Goal: Obtain resource: Download file/media

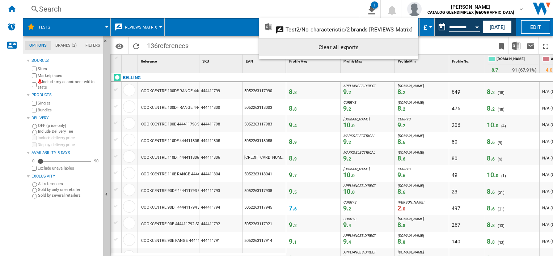
click at [222, 51] on md-backdrop at bounding box center [276, 128] width 553 height 256
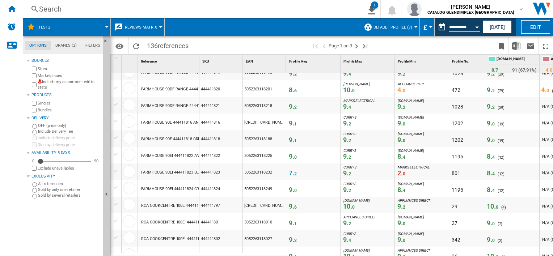
scroll to position [660, 0]
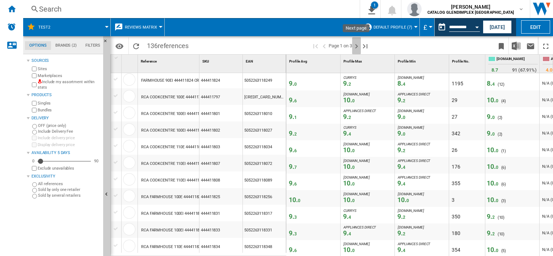
click at [355, 47] on ng-md-icon "Next page" at bounding box center [356, 46] width 9 height 9
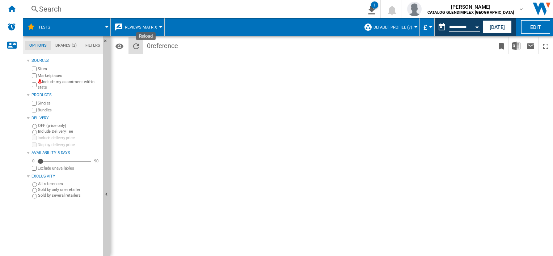
click at [138, 47] on ng-md-icon "Reload" at bounding box center [136, 46] width 9 height 9
click at [135, 45] on ng-md-icon "Reload" at bounding box center [136, 46] width 9 height 9
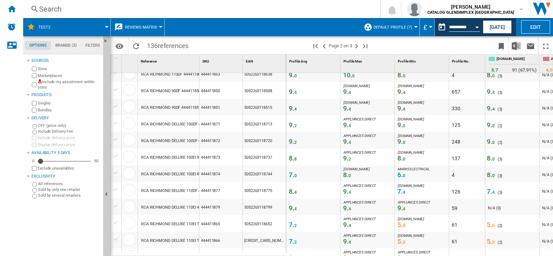
scroll to position [217, 0]
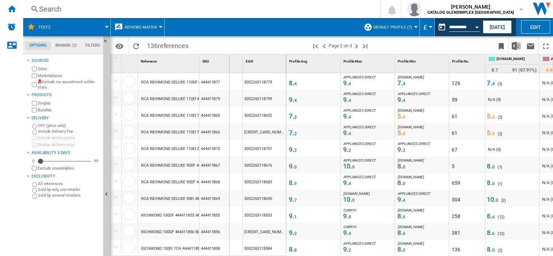
drag, startPoint x: 198, startPoint y: 59, endPoint x: 236, endPoint y: 60, distance: 37.3
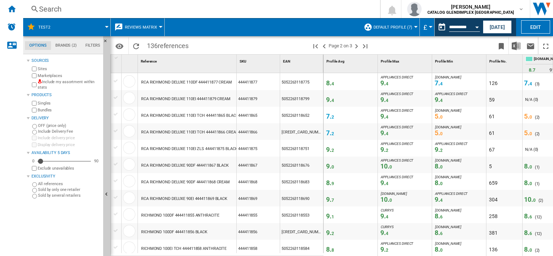
scroll to position [289, 0]
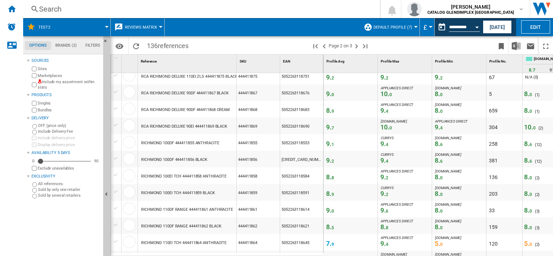
click at [51, 8] on div "Search" at bounding box center [200, 9] width 322 height 10
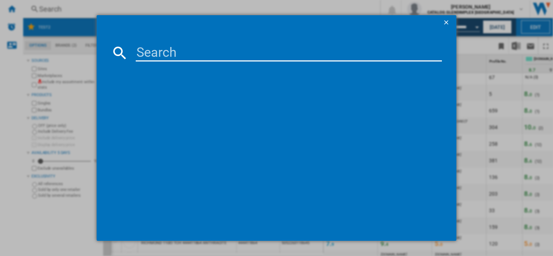
click at [154, 50] on input at bounding box center [289, 52] width 306 height 17
click at [152, 56] on input at bounding box center [289, 52] width 306 height 17
paste input "444411848"
type input "444411848"
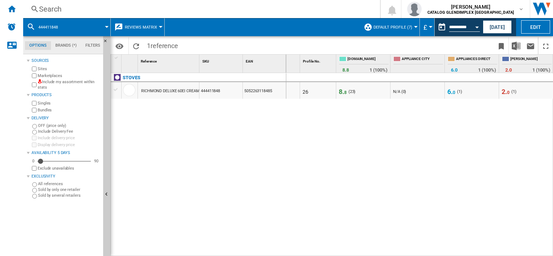
scroll to position [0, 156]
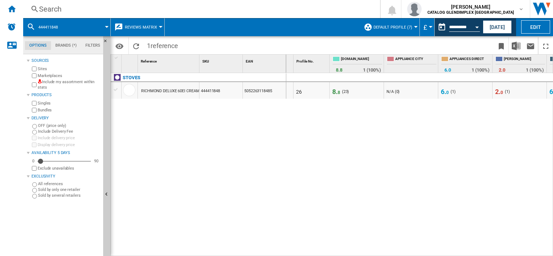
click at [499, 91] on span "2. 0" at bounding box center [499, 92] width 8 height 8
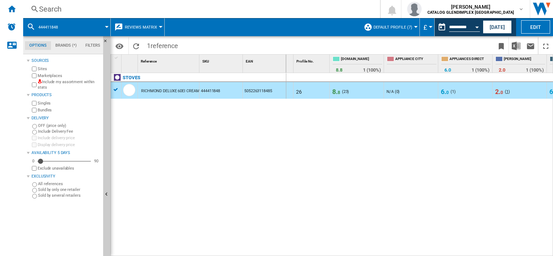
click at [506, 91] on span "1" at bounding box center [507, 91] width 2 height 5
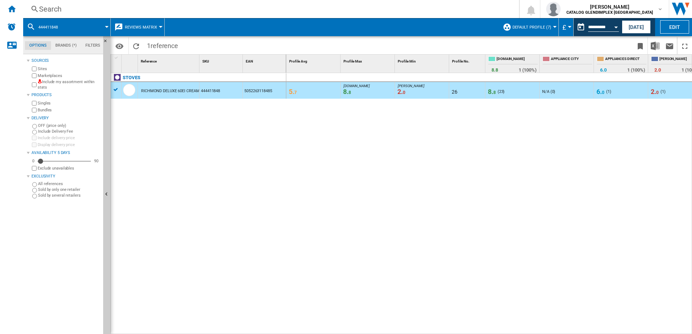
scroll to position [0, 64]
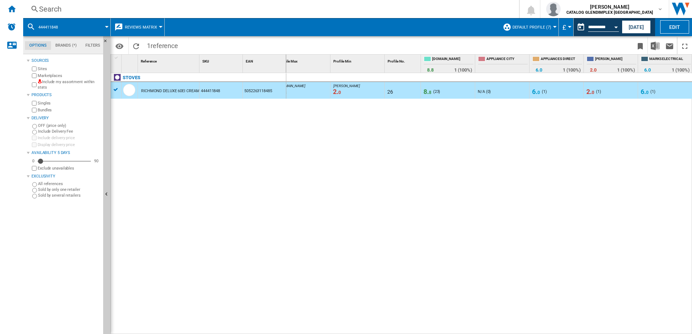
click at [552, 91] on span "0" at bounding box center [647, 92] width 3 height 5
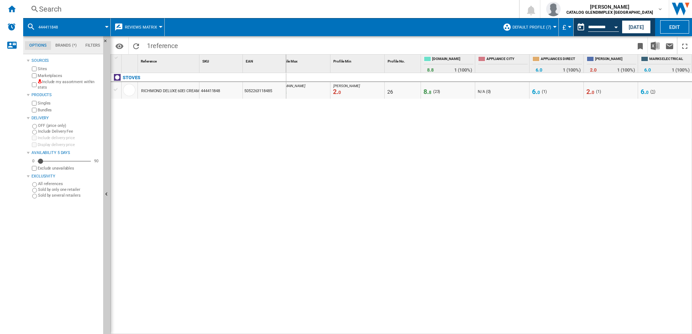
click at [552, 92] on span "1" at bounding box center [653, 91] width 2 height 5
click at [552, 93] on span "1" at bounding box center [653, 91] width 2 height 5
click at [552, 92] on span "1" at bounding box center [598, 91] width 2 height 5
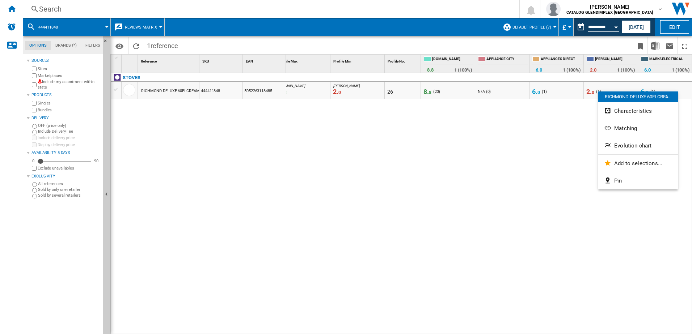
click at [552, 101] on div at bounding box center [346, 167] width 692 height 334
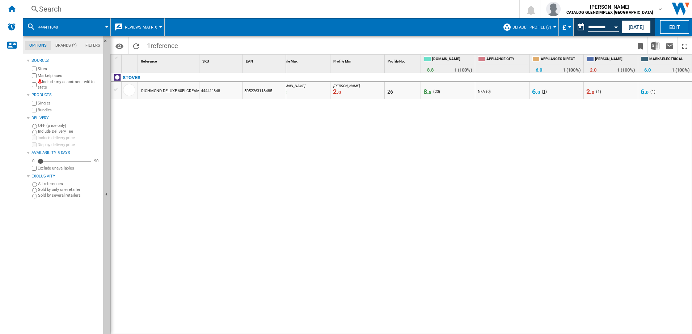
click at [544, 90] on span "1" at bounding box center [544, 91] width 2 height 5
click at [542, 89] on div "( 1 )" at bounding box center [544, 91] width 5 height 7
click at [436, 92] on span "23" at bounding box center [436, 91] width 4 height 5
click at [428, 93] on span "8. 8" at bounding box center [427, 92] width 8 height 8
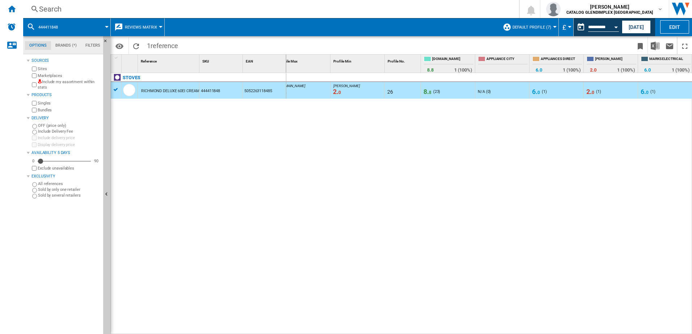
click at [155, 91] on div "RICHMOND DELUXE 60EI CREAM" at bounding box center [170, 91] width 58 height 17
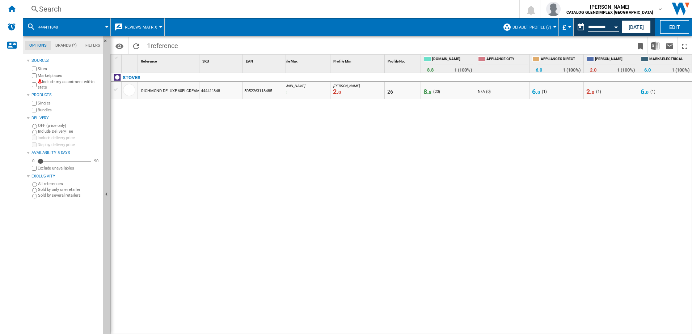
click at [426, 93] on span "8. 8" at bounding box center [427, 92] width 8 height 8
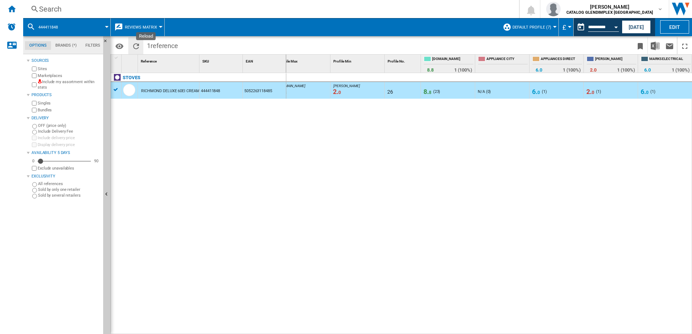
click at [135, 43] on ng-md-icon "Reload" at bounding box center [136, 46] width 9 height 9
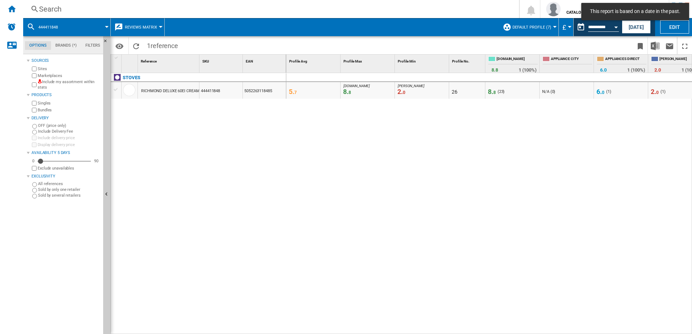
click at [106, 27] on div at bounding box center [107, 27] width 4 height 2
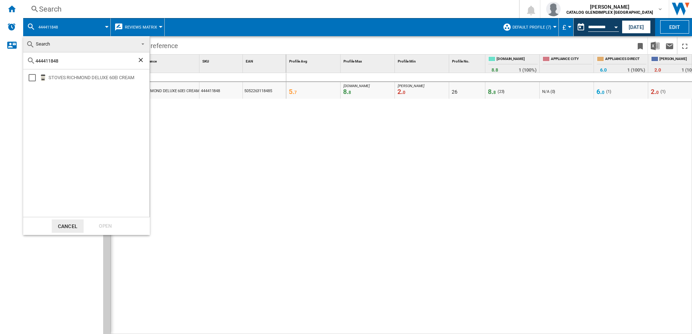
click at [140, 61] on ng-md-icon "Clear search" at bounding box center [141, 60] width 9 height 9
click at [216, 135] on md-backdrop at bounding box center [346, 167] width 692 height 334
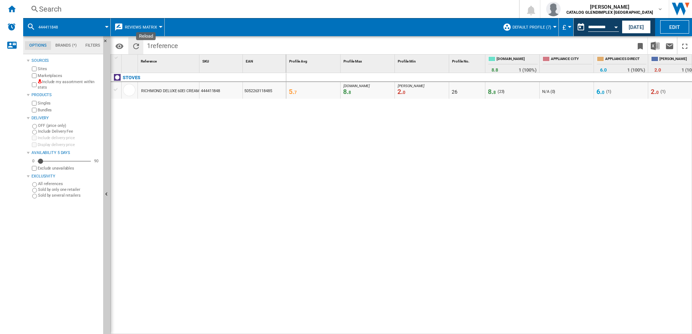
click at [136, 43] on ng-md-icon "Reload" at bounding box center [136, 46] width 9 height 9
click at [135, 46] on ng-md-icon "Reload" at bounding box center [136, 46] width 9 height 9
click at [107, 29] on md-menu "444411848" at bounding box center [67, 27] width 88 height 18
click at [73, 29] on span at bounding box center [87, 27] width 39 height 18
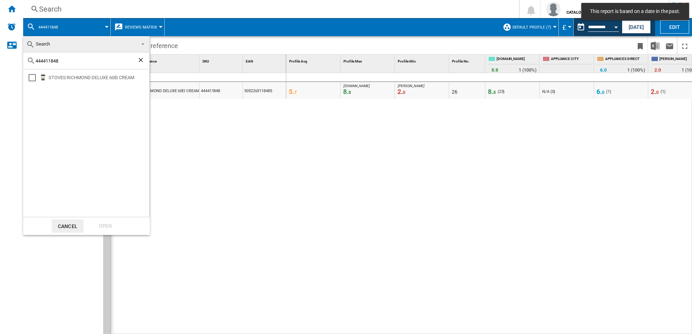
click at [142, 60] on ng-md-icon "Clear search" at bounding box center [141, 60] width 9 height 9
click at [168, 186] on md-backdrop at bounding box center [346, 167] width 692 height 334
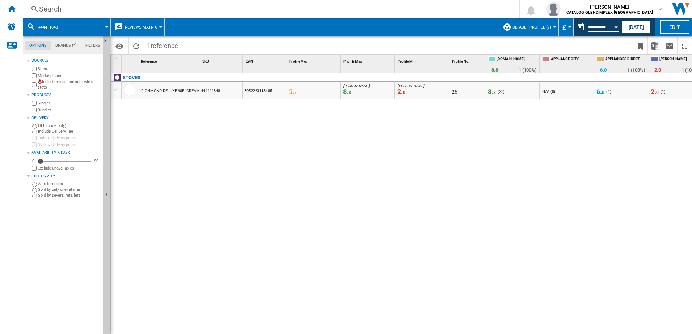
click at [54, 28] on span "444411848" at bounding box center [48, 27] width 20 height 5
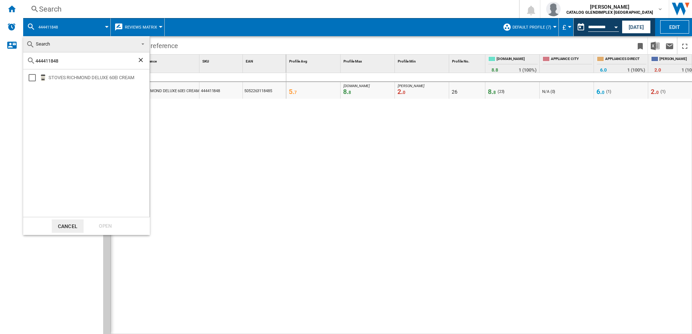
drag, startPoint x: 54, startPoint y: 64, endPoint x: 30, endPoint y: 60, distance: 24.5
click at [30, 60] on div "444411848" at bounding box center [86, 60] width 126 height 17
drag, startPoint x: 69, startPoint y: 60, endPoint x: 30, endPoint y: 60, distance: 38.3
click at [30, 60] on div "444411848" at bounding box center [86, 60] width 126 height 17
click at [188, 137] on md-backdrop at bounding box center [346, 167] width 692 height 334
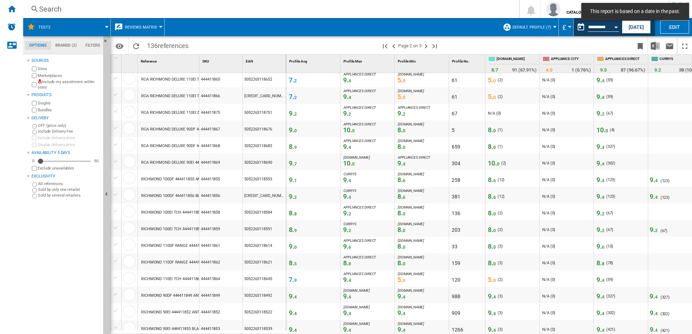
scroll to position [362, 0]
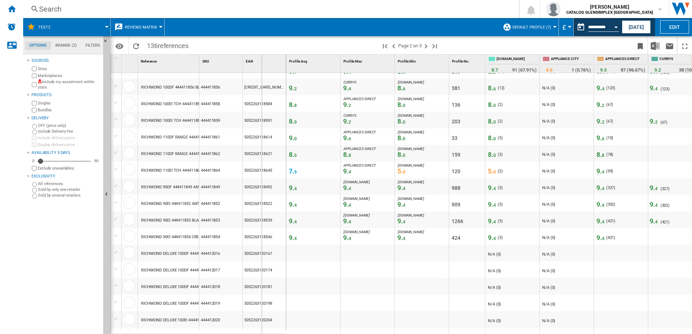
drag, startPoint x: 199, startPoint y: 60, endPoint x: 261, endPoint y: 60, distance: 61.9
click at [261, 60] on div "1 Reference 1 SKU 1 EAN 1" at bounding box center [198, 64] width 175 height 18
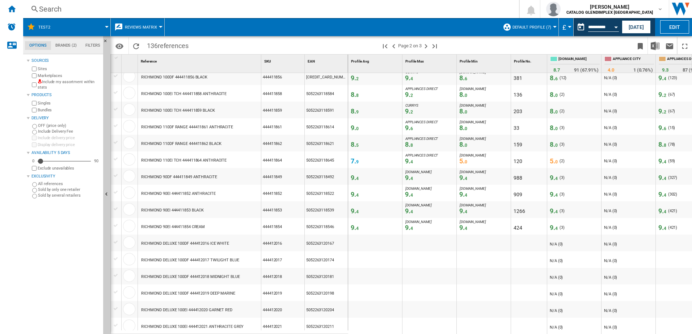
scroll to position [0, 0]
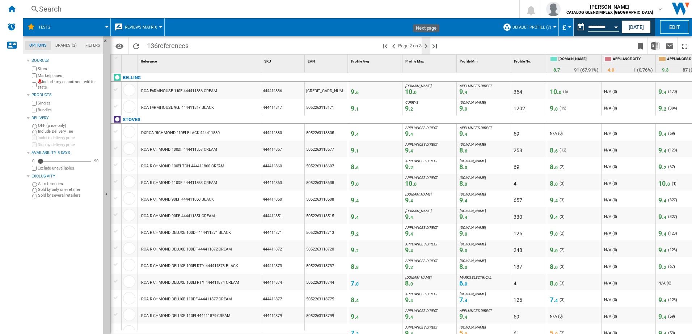
click at [424, 46] on ng-md-icon "Next page" at bounding box center [425, 46] width 9 height 9
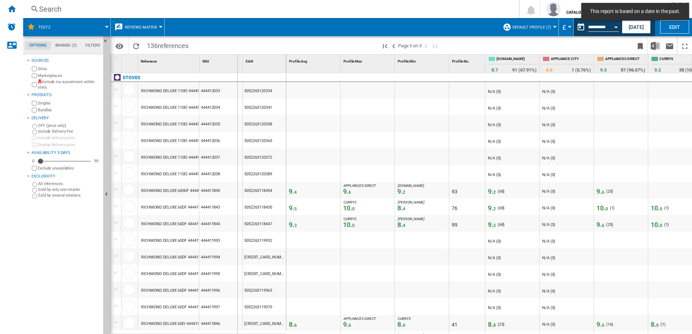
drag, startPoint x: 199, startPoint y: 59, endPoint x: 237, endPoint y: 60, distance: 38.4
click at [237, 60] on div "1 Reference 1 SKU 1 EAN 1" at bounding box center [198, 64] width 175 height 18
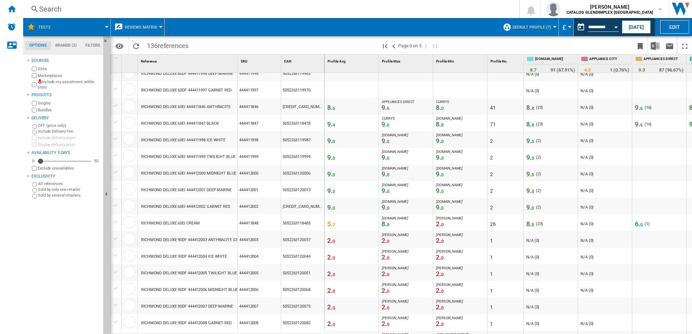
click at [530, 224] on span "8. 8" at bounding box center [530, 224] width 8 height 8
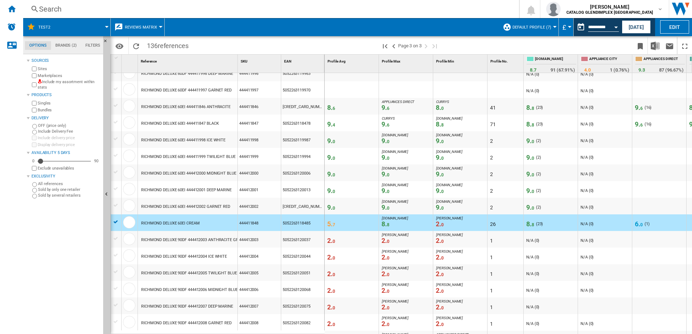
click at [530, 224] on span "8. 8" at bounding box center [530, 224] width 8 height 8
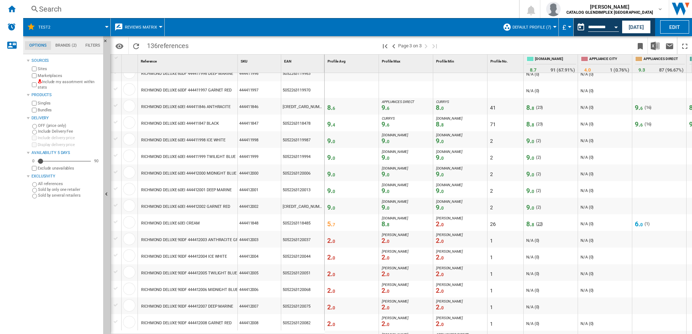
click at [538, 223] on span "23" at bounding box center [539, 224] width 4 height 5
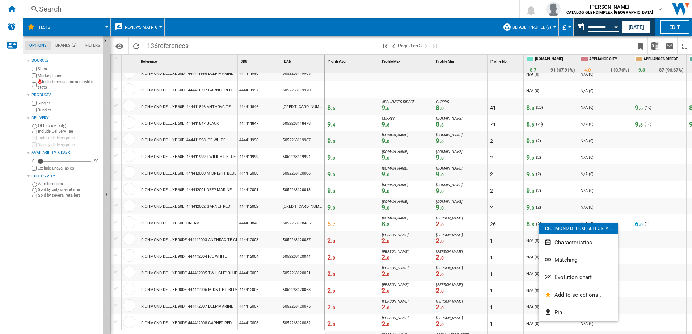
click at [538, 223] on div "RICHMOND DELUXE 60EI CREA..." at bounding box center [578, 228] width 80 height 11
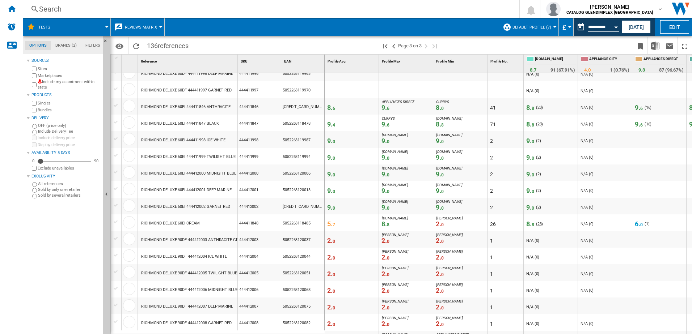
click at [538, 223] on span "23" at bounding box center [539, 224] width 4 height 5
click at [552, 224] on span "1" at bounding box center [647, 224] width 2 height 5
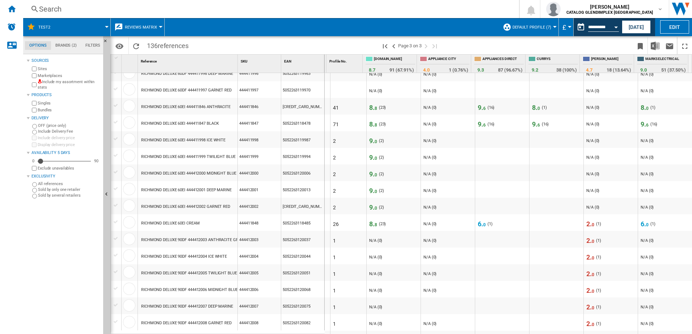
click at [552, 223] on div "( 1 )" at bounding box center [598, 224] width 5 height 7
click at [552, 225] on span "1" at bounding box center [653, 224] width 2 height 5
click at [552, 224] on div "( 1 )" at bounding box center [652, 224] width 5 height 7
click at [489, 124] on span "16" at bounding box center [491, 124] width 4 height 5
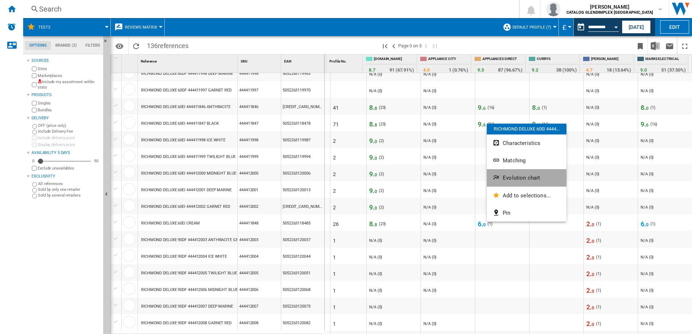
click at [512, 177] on span "Evolution chart" at bounding box center [521, 178] width 37 height 7
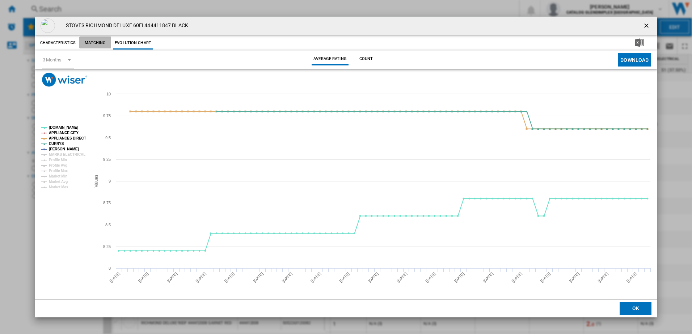
click at [90, 44] on button "Matching" at bounding box center [95, 43] width 32 height 13
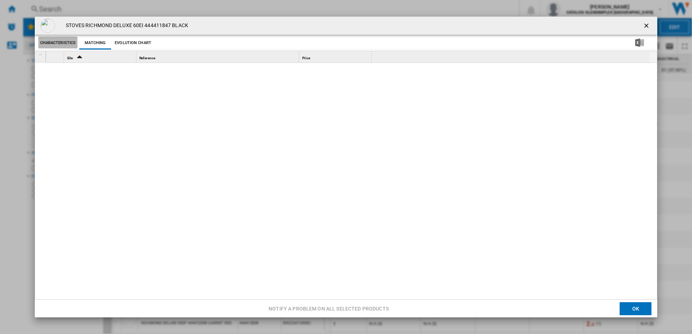
click at [63, 42] on button "Characteristics" at bounding box center [57, 43] width 39 height 13
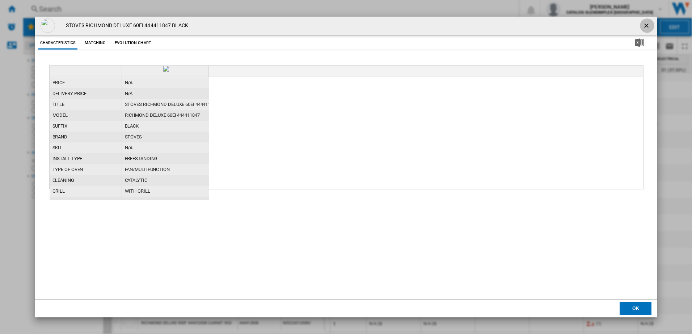
click at [552, 26] on ng-md-icon "getI18NText('BUTTONS.CLOSE_DIALOG')" at bounding box center [647, 26] width 9 height 9
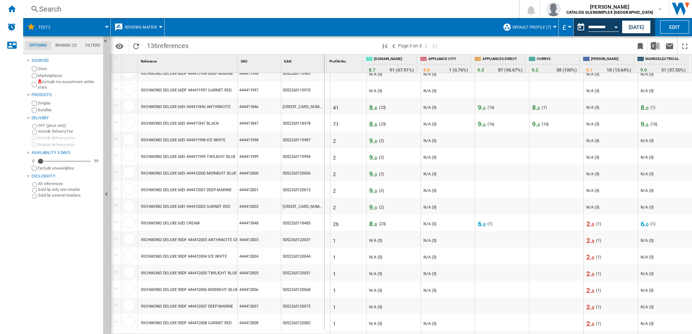
scroll to position [109, 0]
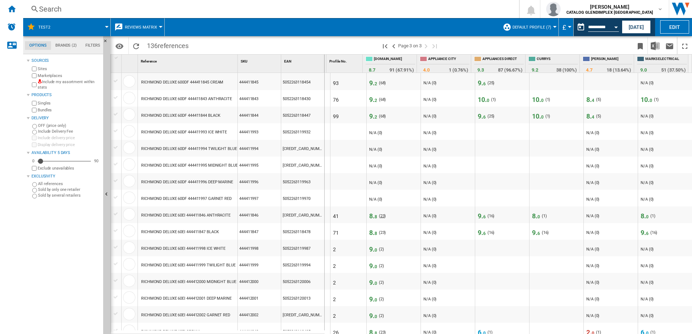
click at [380, 215] on span "23" at bounding box center [382, 216] width 4 height 5
click at [489, 215] on span "16" at bounding box center [491, 216] width 4 height 5
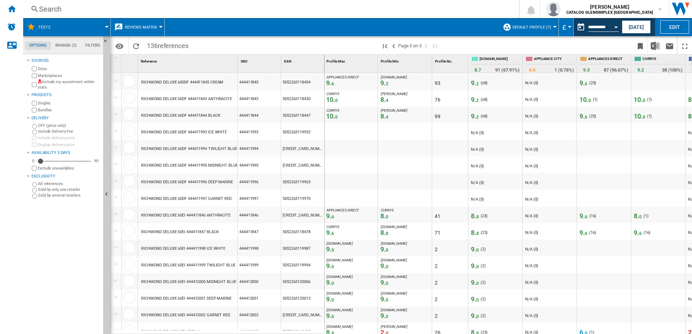
scroll to position [0, 49]
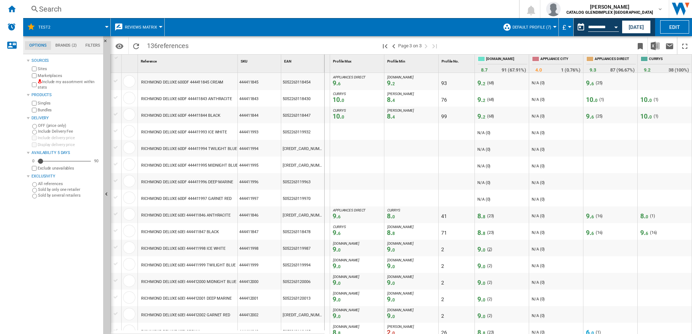
click at [488, 249] on span "2" at bounding box center [489, 249] width 2 height 5
click at [490, 249] on span "2" at bounding box center [489, 249] width 2 height 5
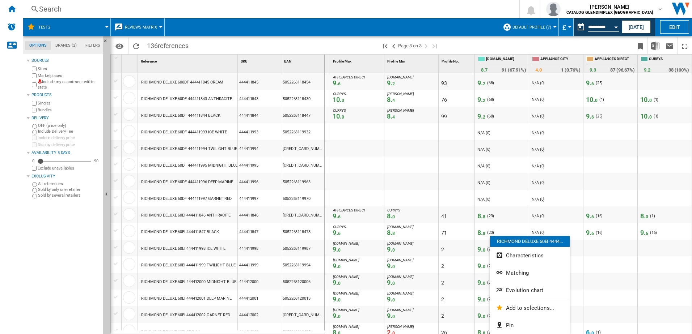
click at [489, 249] on div at bounding box center [346, 167] width 692 height 334
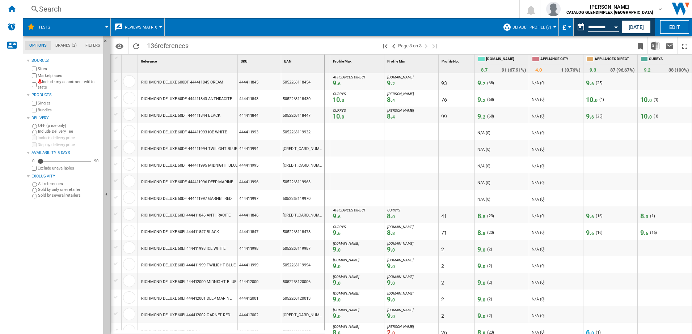
click at [488, 250] on span "2" at bounding box center [489, 249] width 2 height 5
click at [153, 27] on span "Reviews Matrix" at bounding box center [141, 27] width 32 height 5
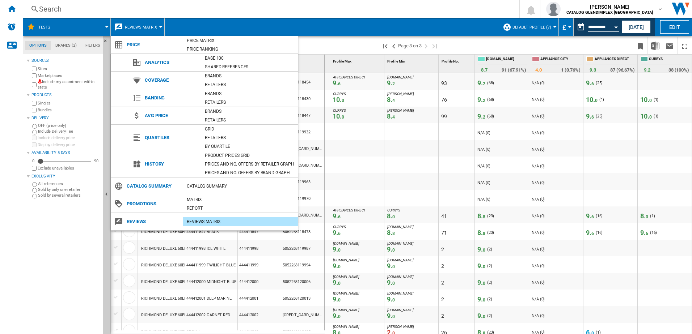
click at [153, 27] on md-backdrop at bounding box center [346, 167] width 692 height 334
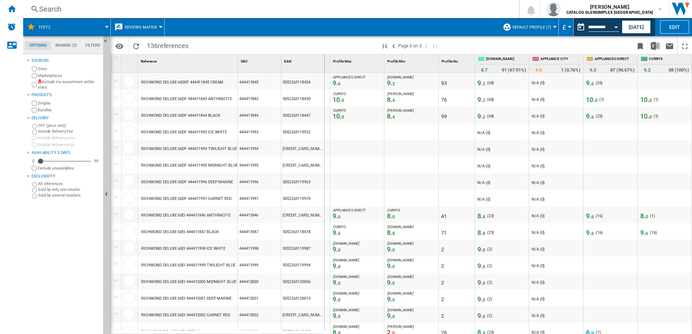
click at [490, 248] on div "( 2 )" at bounding box center [489, 249] width 5 height 7
click at [490, 248] on span "2" at bounding box center [489, 249] width 2 height 5
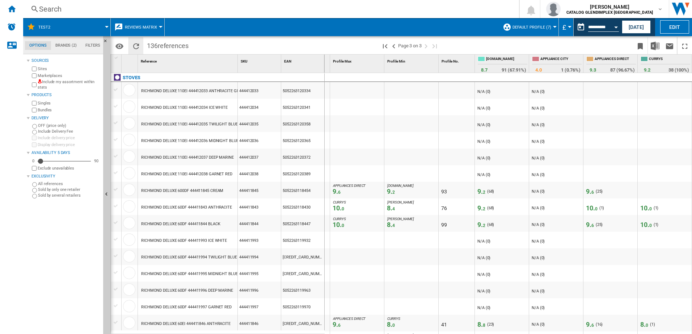
click at [138, 46] on ng-md-icon "Reload" at bounding box center [136, 46] width 9 height 9
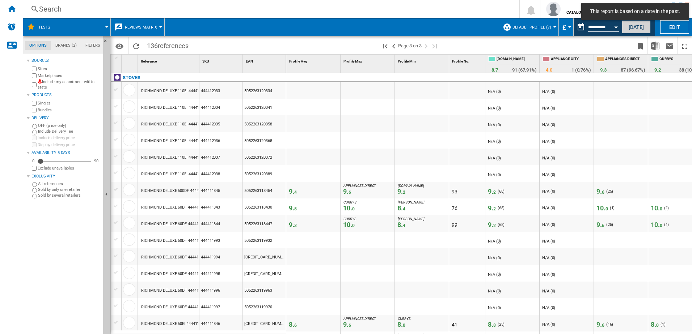
click at [552, 27] on button "[DATE]" at bounding box center [636, 26] width 29 height 13
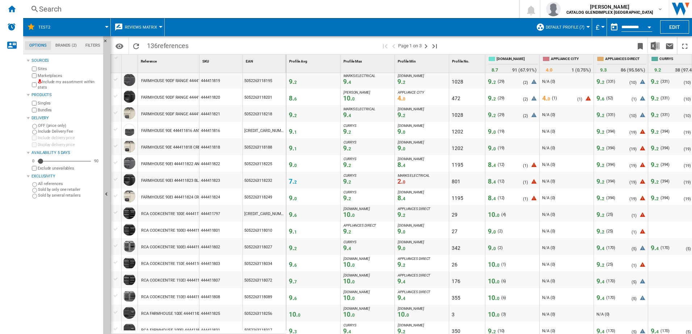
scroll to position [582, 0]
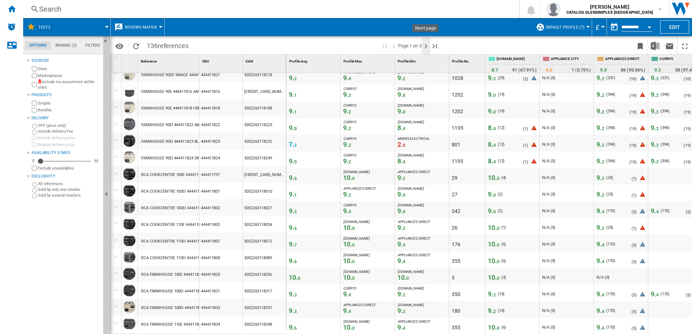
click at [426, 46] on ng-md-icon "Next page" at bounding box center [425, 46] width 9 height 9
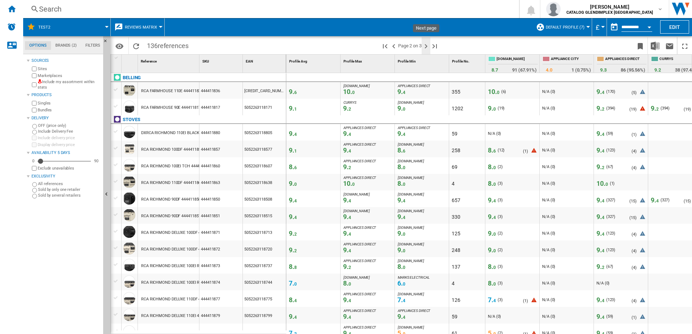
click at [426, 47] on ng-md-icon "Next page" at bounding box center [425, 46] width 9 height 9
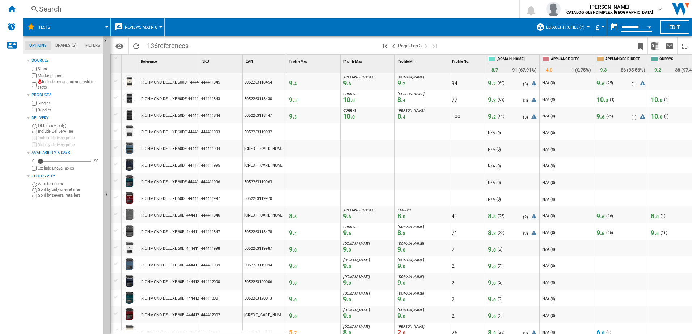
scroll to position [145, 0]
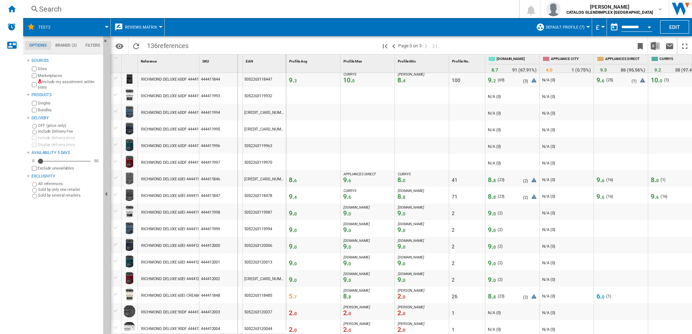
drag, startPoint x: 199, startPoint y: 56, endPoint x: 242, endPoint y: 59, distance: 42.4
click at [242, 59] on div "SKU 1" at bounding box center [220, 64] width 43 height 18
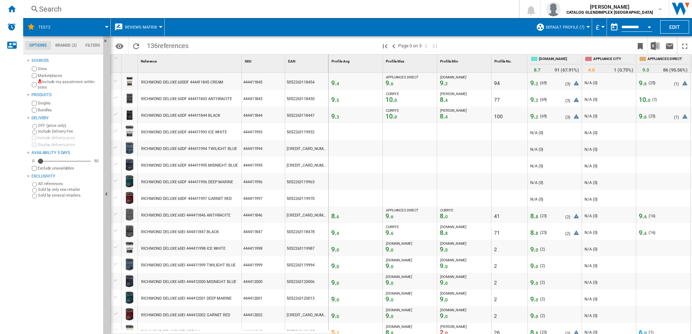
scroll to position [253, 0]
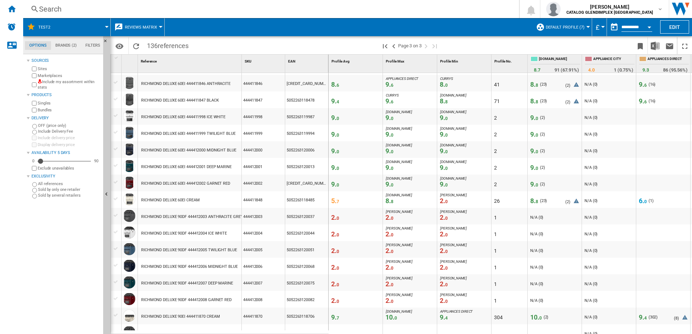
click at [389, 202] on span "8. 8" at bounding box center [389, 201] width 8 height 8
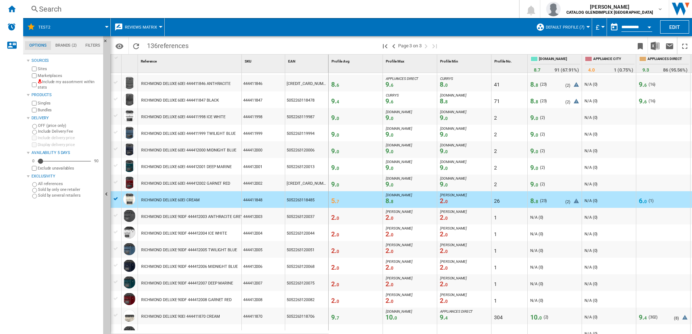
click at [389, 202] on span "8. 8" at bounding box center [389, 201] width 8 height 8
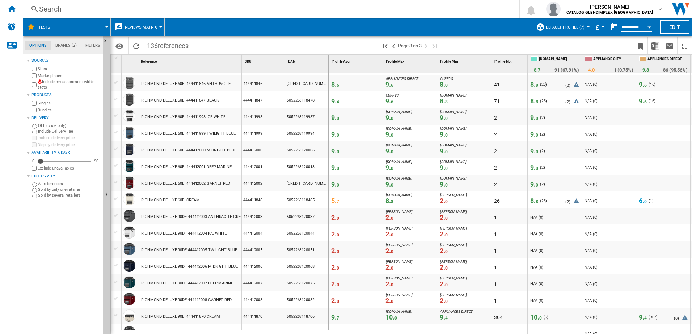
click at [552, 202] on icon at bounding box center [575, 202] width 9 height 9
click at [543, 200] on span "23" at bounding box center [543, 201] width 4 height 5
click at [534, 200] on span "8. 8" at bounding box center [534, 201] width 8 height 8
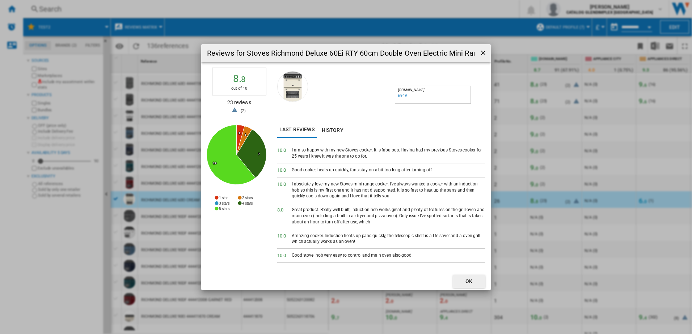
click at [483, 51] on ng-md-icon "getI18NText('BUTTONS.CLOSE_DIALOG')" at bounding box center [483, 53] width 9 height 9
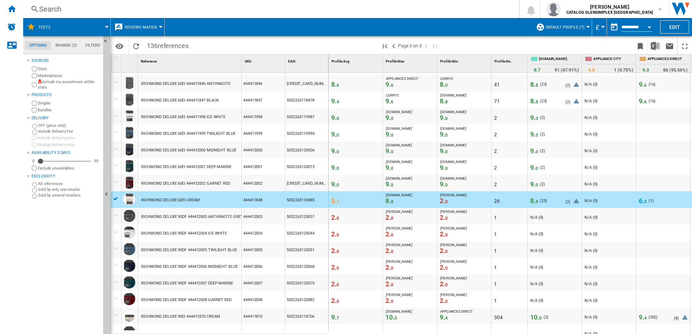
click at [446, 201] on span "0" at bounding box center [446, 201] width 3 height 5
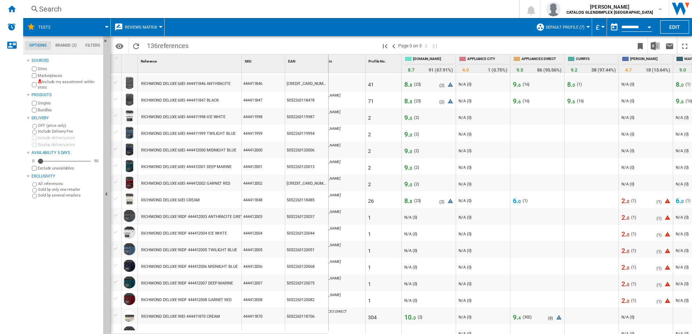
scroll to position [0, 129]
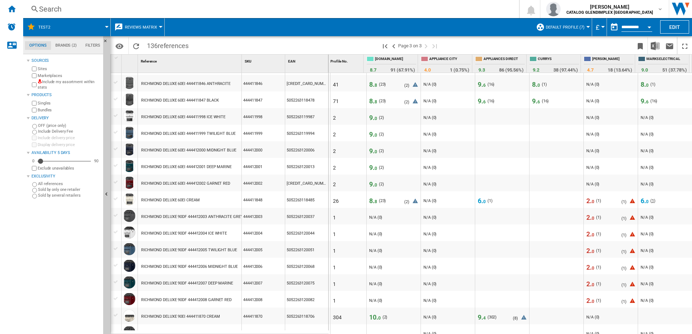
click at [552, 200] on span "1" at bounding box center [653, 201] width 2 height 5
click at [552, 201] on span "1" at bounding box center [653, 201] width 2 height 5
click at [552, 200] on icon at bounding box center [631, 202] width 9 height 9
click at [552, 200] on div "( 1 )" at bounding box center [652, 201] width 5 height 7
click at [406, 202] on span "2" at bounding box center [407, 202] width 2 height 5
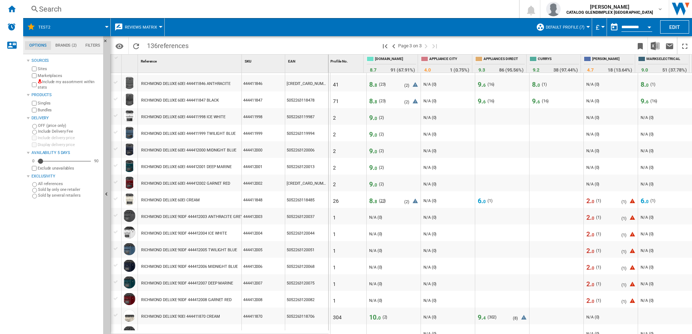
click at [380, 200] on span "23" at bounding box center [382, 201] width 4 height 5
click at [369, 200] on span "8. 8" at bounding box center [373, 201] width 8 height 8
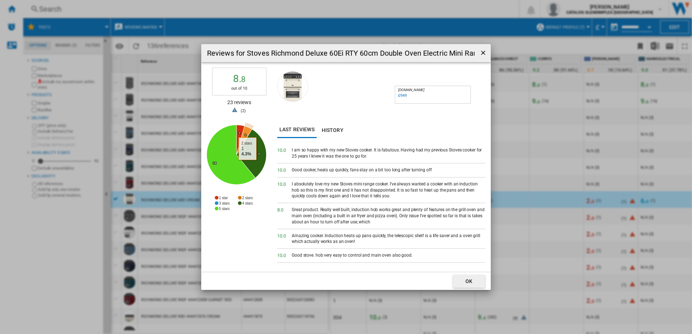
click at [247, 132] on icon "Reviews for ..." at bounding box center [245, 140] width 16 height 29
click at [238, 129] on icon "Reviews for ..." at bounding box center [240, 140] width 8 height 30
click at [481, 54] on ng-md-icon "getI18NText('BUTTONS.CLOSE_DIALOG')" at bounding box center [483, 53] width 9 height 9
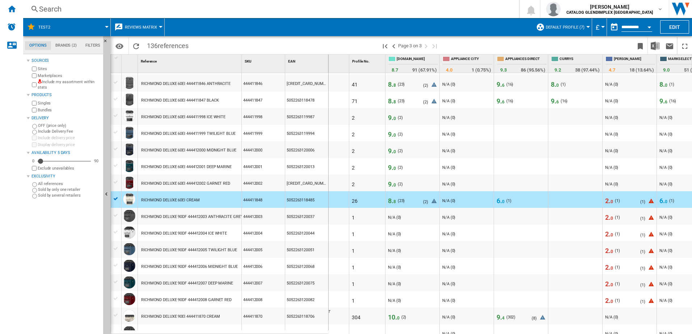
scroll to position [0, 165]
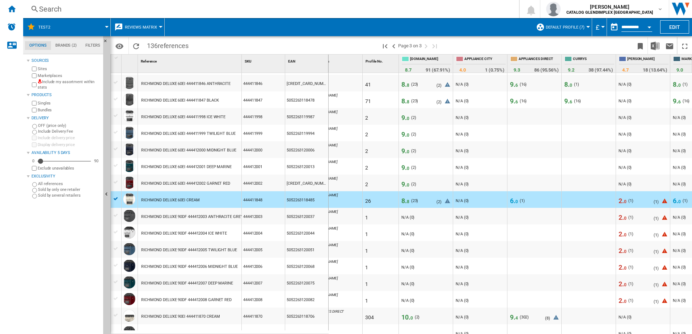
click at [552, 202] on span "2. 0" at bounding box center [622, 201] width 8 height 8
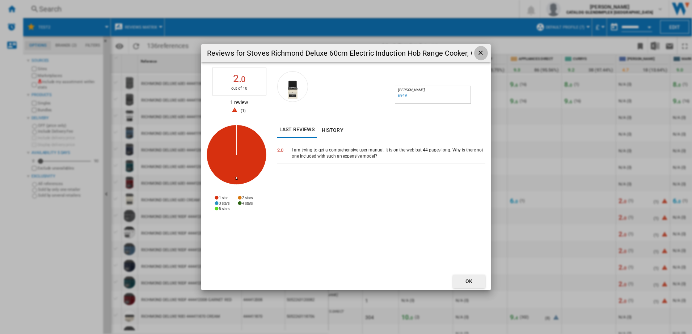
click at [480, 53] on ng-md-icon "getI18NText('BUTTONS.CLOSE_DIALOG')" at bounding box center [481, 53] width 9 height 9
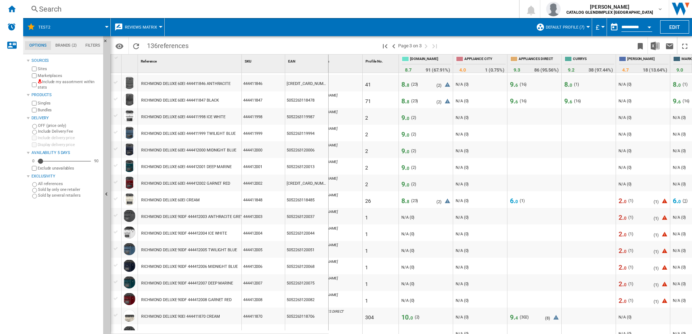
click at [552, 200] on span "1" at bounding box center [685, 201] width 2 height 5
click at [552, 200] on span "0" at bounding box center [679, 201] width 3 height 5
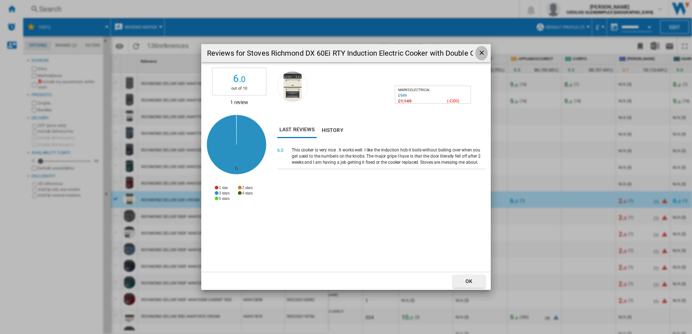
click at [483, 54] on ng-md-icon "getI18NText('BUTTONS.CLOSE_DIALOG')" at bounding box center [482, 53] width 9 height 9
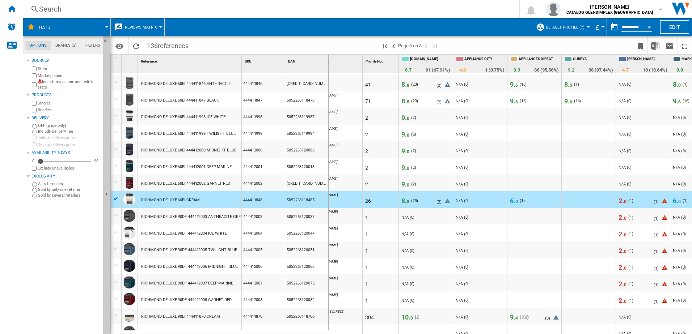
click at [440, 202] on span "2" at bounding box center [439, 202] width 2 height 5
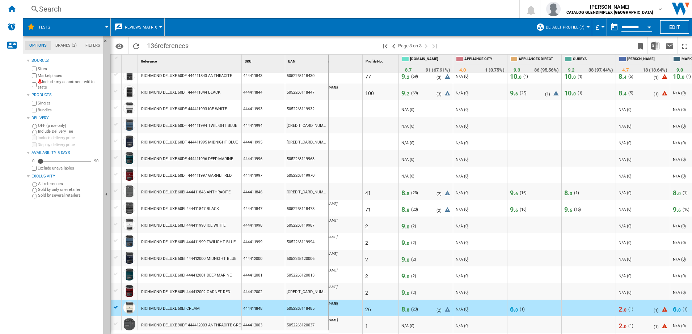
scroll to position [0, 0]
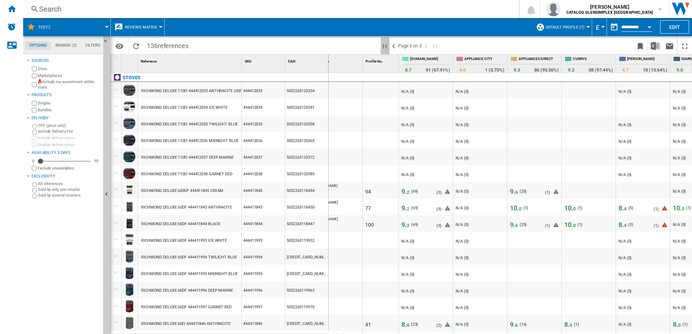
click at [387, 44] on ng-md-icon "First page" at bounding box center [385, 46] width 9 height 9
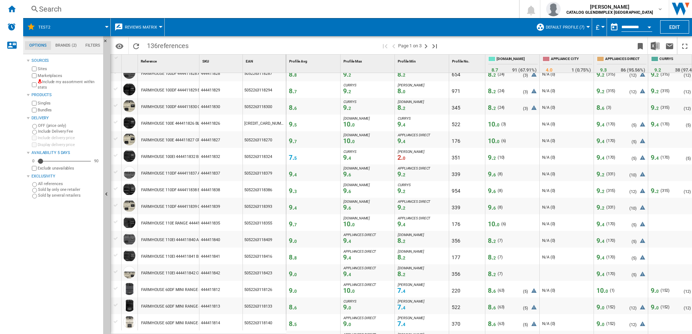
scroll to position [362, 0]
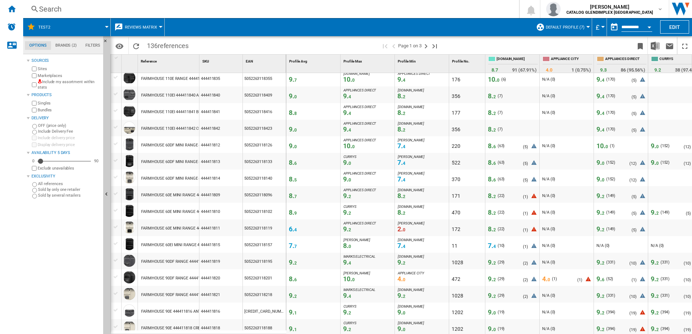
click at [534, 230] on icon at bounding box center [533, 230] width 9 height 9
click at [492, 230] on span "8. 2" at bounding box center [492, 229] width 8 height 8
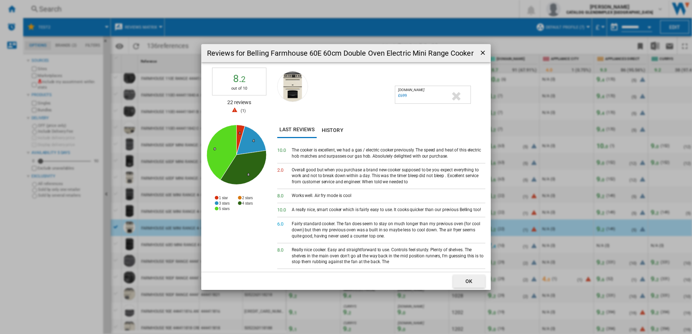
click at [485, 51] on ng-md-icon "getI18NText('BUTTONS.CLOSE_DIALOG')" at bounding box center [483, 53] width 9 height 9
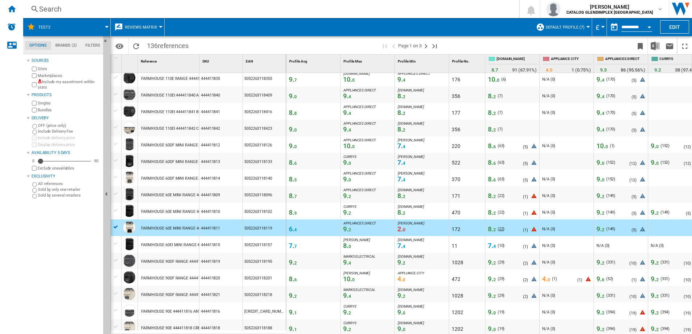
click at [502, 229] on span "22" at bounding box center [501, 229] width 4 height 5
click at [492, 229] on span "8. 2" at bounding box center [492, 229] width 8 height 8
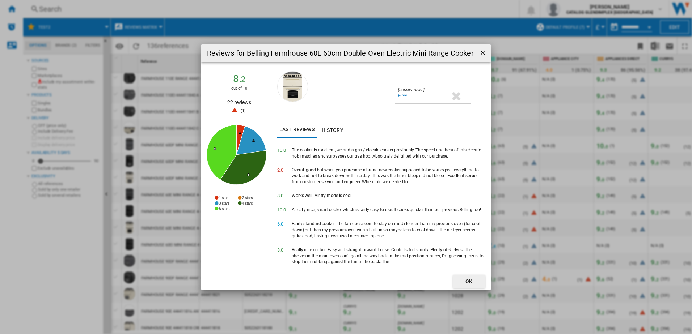
drag, startPoint x: 482, startPoint y: 51, endPoint x: 483, endPoint y: 56, distance: 5.2
click at [482, 51] on ng-md-icon "getI18NText('BUTTONS.CLOSE_DIALOG')" at bounding box center [483, 53] width 9 height 9
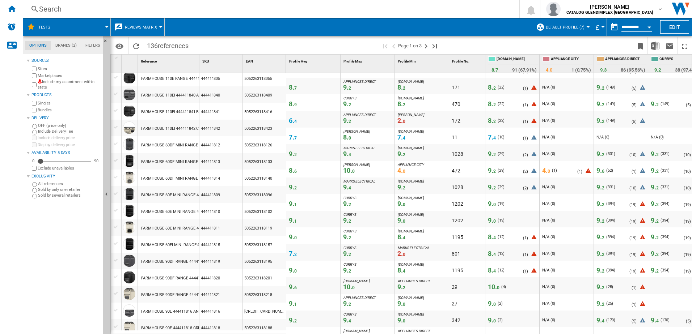
scroll to position [470, 0]
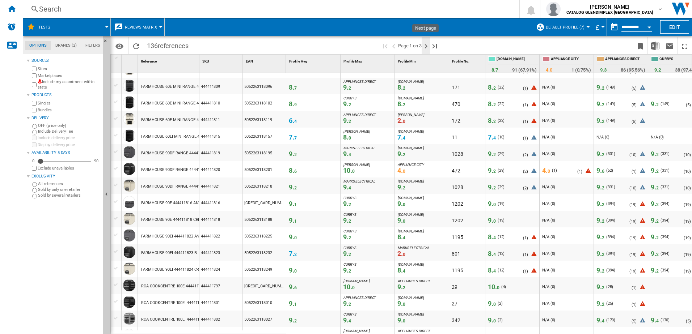
click at [424, 46] on ng-md-icon "Next page" at bounding box center [425, 46] width 9 height 9
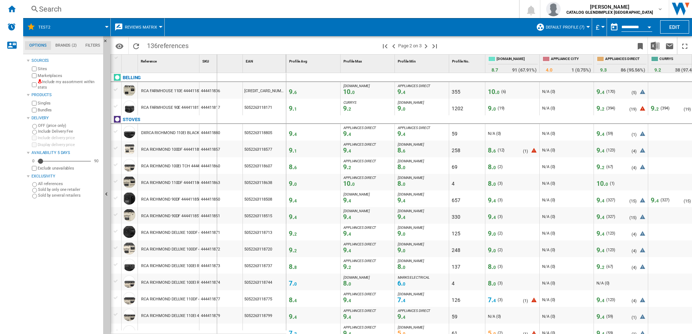
drag, startPoint x: 200, startPoint y: 59, endPoint x: 217, endPoint y: 60, distance: 17.1
click at [217, 60] on div "SKU 1" at bounding box center [220, 64] width 43 height 18
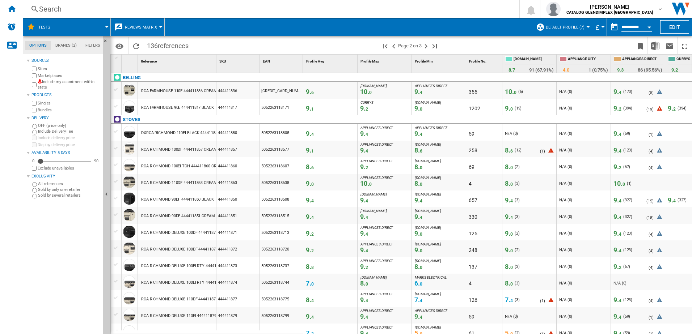
click at [417, 256] on span "6. 0" at bounding box center [418, 284] width 8 height 8
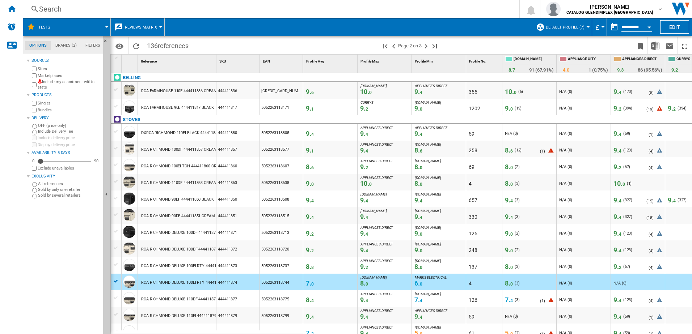
click at [417, 256] on span "6. 0" at bounding box center [418, 284] width 8 height 8
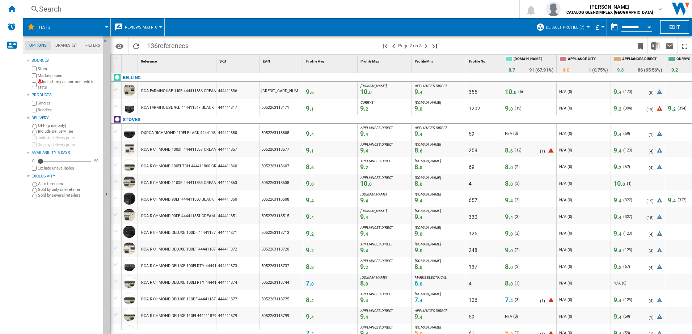
click at [510, 256] on span "8. 0" at bounding box center [509, 284] width 8 height 8
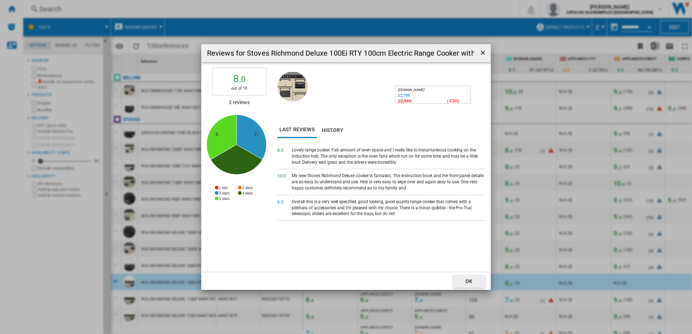
click at [358, 214] on div "Overall this is a very well specified, good looking, good quality range cooker …" at bounding box center [389, 208] width 194 height 18
click at [480, 54] on ng-md-icon "getI18NText('BUTTONS.CLOSE_DIALOG')" at bounding box center [483, 53] width 9 height 9
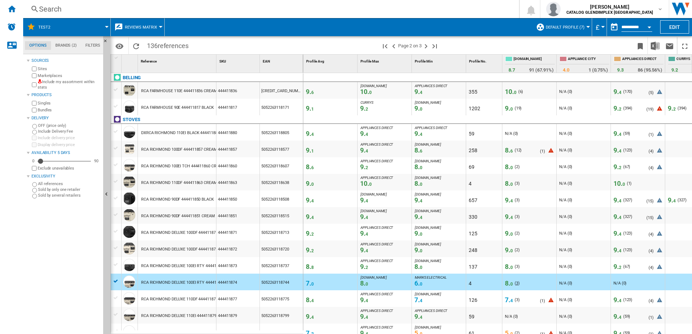
click at [516, 256] on span "3" at bounding box center [517, 283] width 2 height 5
click at [385, 45] on ng-md-icon "First page" at bounding box center [385, 46] width 9 height 9
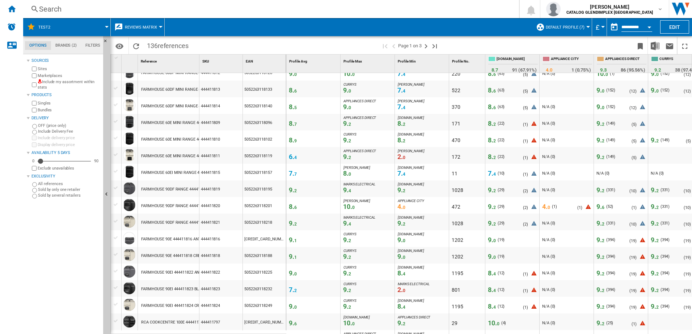
scroll to position [470, 0]
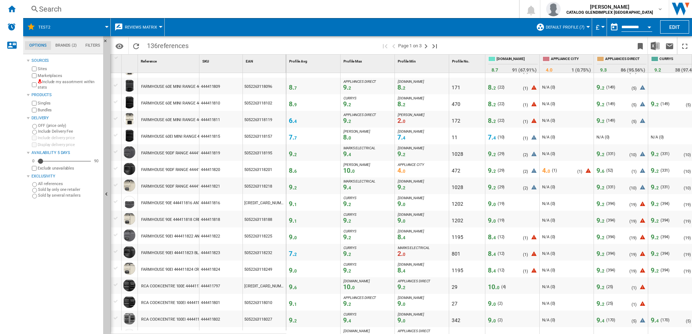
click at [527, 255] on span "( 1 )" at bounding box center [525, 255] width 5 height 5
click at [552, 255] on icon at bounding box center [641, 255] width 9 height 9
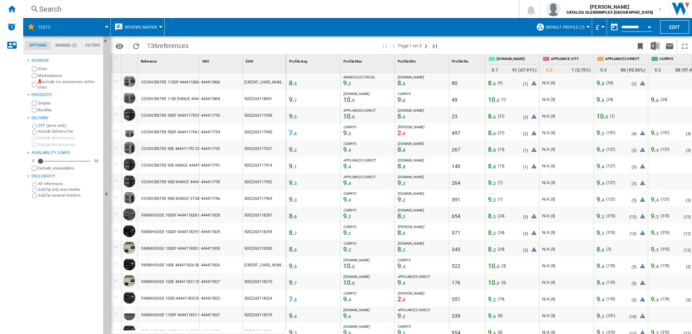
scroll to position [0, 0]
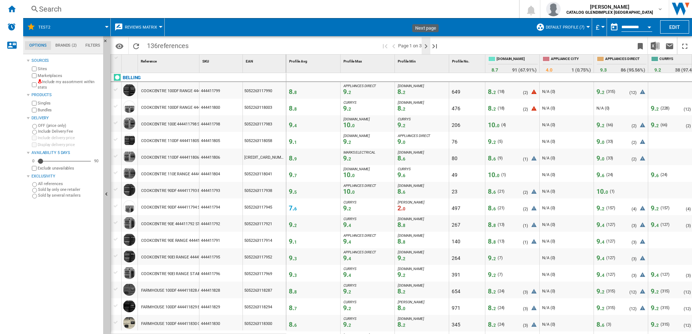
click at [427, 46] on ng-md-icon "Next page" at bounding box center [425, 46] width 9 height 9
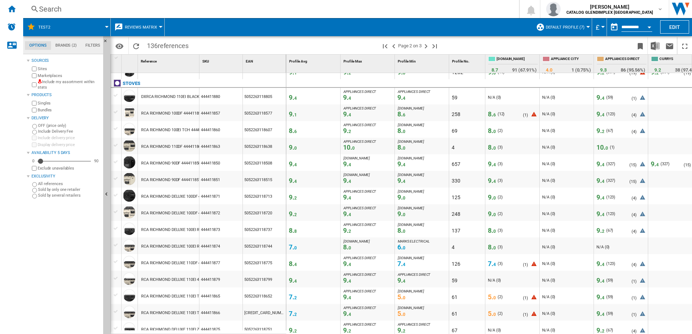
scroll to position [72, 0]
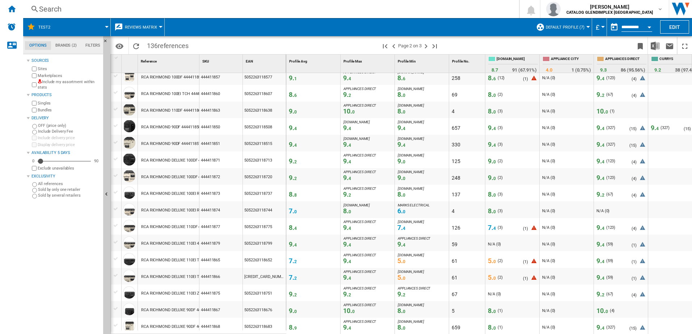
click at [532, 256] on icon at bounding box center [533, 262] width 9 height 9
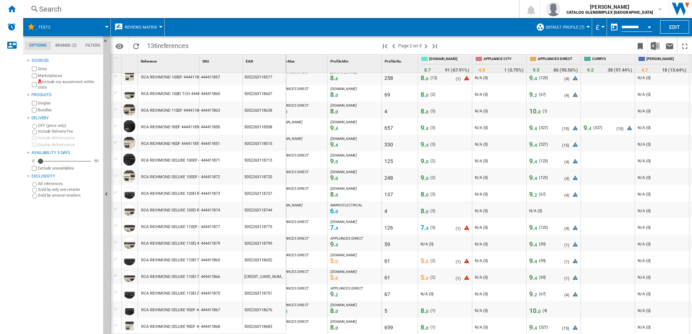
scroll to position [0, 82]
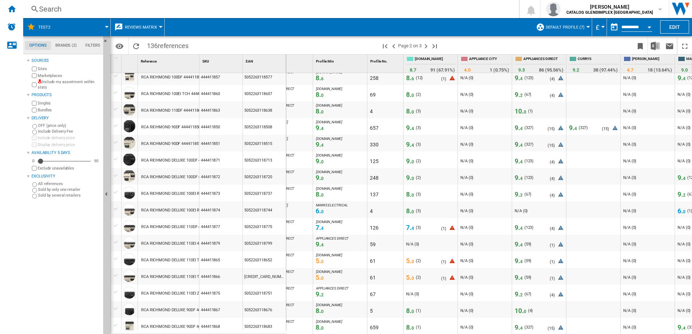
click at [552, 256] on icon at bounding box center [560, 262] width 9 height 9
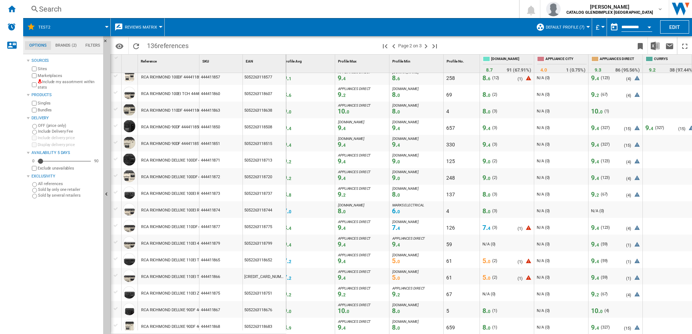
scroll to position [0, 0]
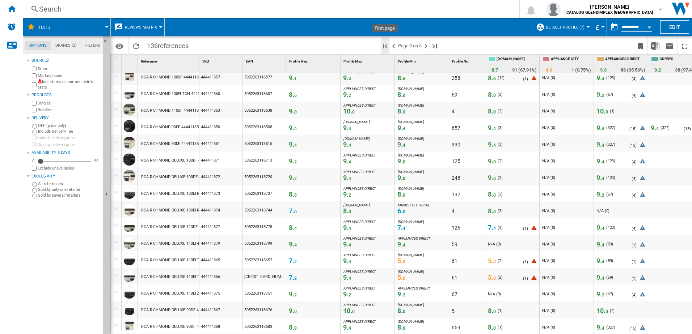
click at [385, 44] on ng-md-icon "First page" at bounding box center [385, 46] width 9 height 9
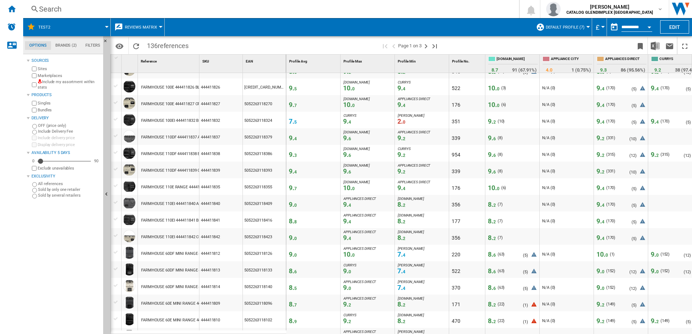
scroll to position [217, 0]
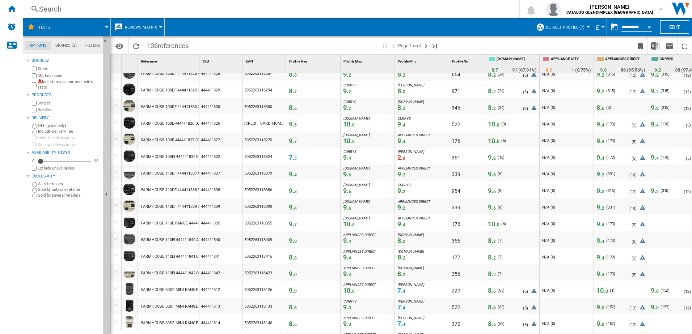
click at [75, 10] on div "Search" at bounding box center [269, 9] width 461 height 10
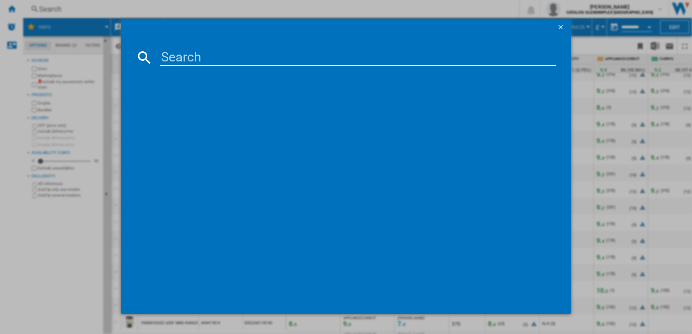
click at [181, 52] on input at bounding box center [358, 57] width 396 height 17
type input "444411832"
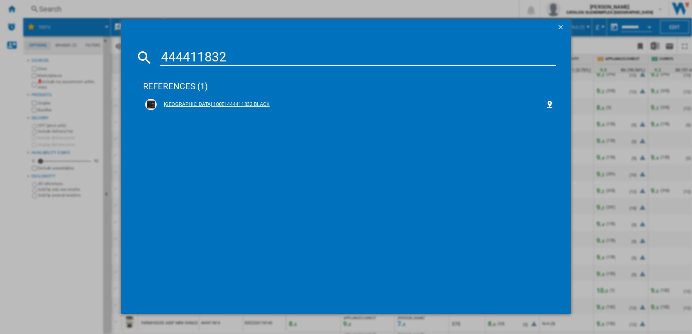
click at [232, 106] on div "[GEOGRAPHIC_DATA] 100EI 444411832 BLACK" at bounding box center [351, 104] width 389 height 7
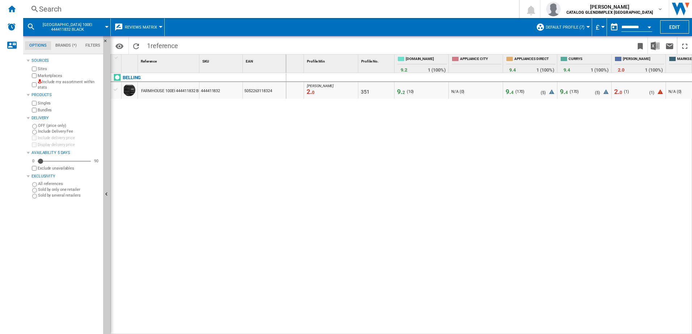
scroll to position [0, 119]
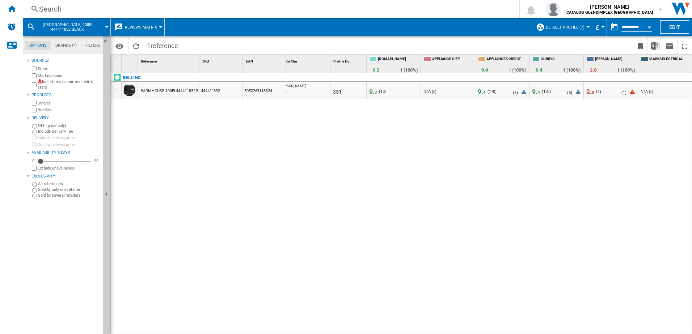
click at [552, 92] on icon at bounding box center [631, 93] width 9 height 9
click at [552, 93] on icon at bounding box center [577, 93] width 9 height 9
click at [516, 93] on span "5" at bounding box center [515, 92] width 2 height 5
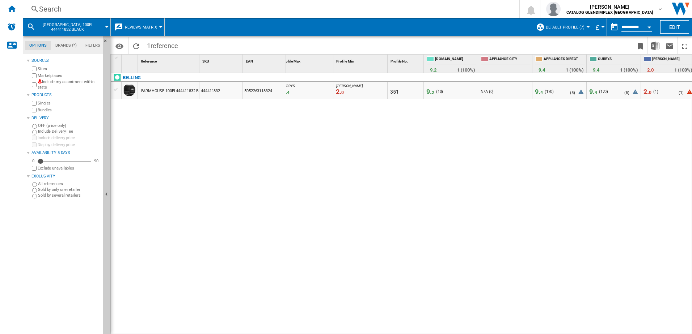
scroll to position [0, 86]
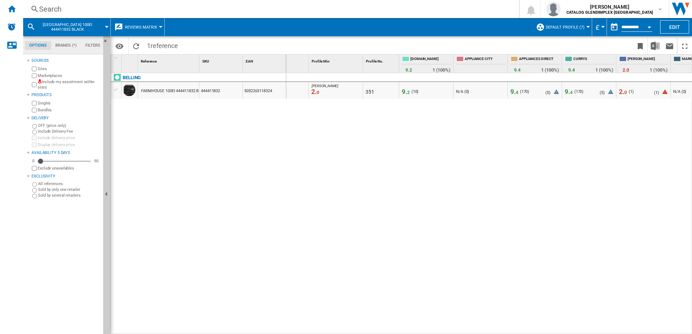
click at [104, 28] on div "[GEOGRAPHIC_DATA] 100EI 444411832 BLACK" at bounding box center [67, 27] width 80 height 18
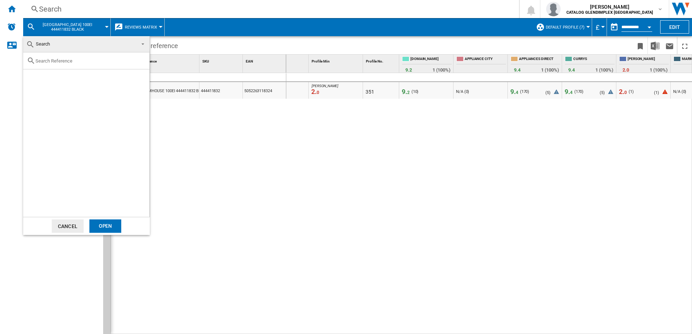
click at [47, 24] on md-backdrop at bounding box center [346, 167] width 692 height 334
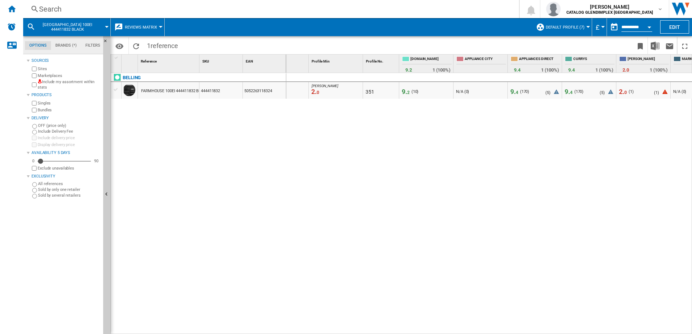
click at [43, 27] on span "[GEOGRAPHIC_DATA] 100EI 444411832 BLACK" at bounding box center [67, 26] width 58 height 9
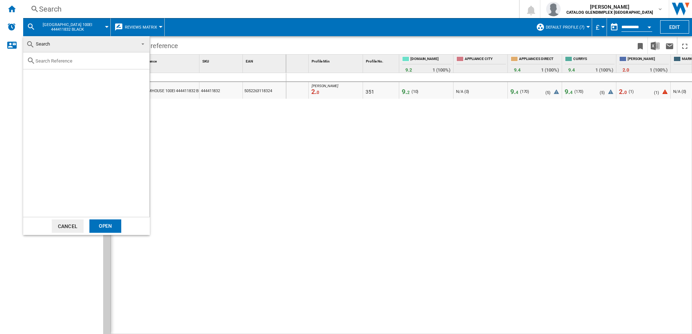
click at [48, 49] on span "Search" at bounding box center [80, 44] width 109 height 10
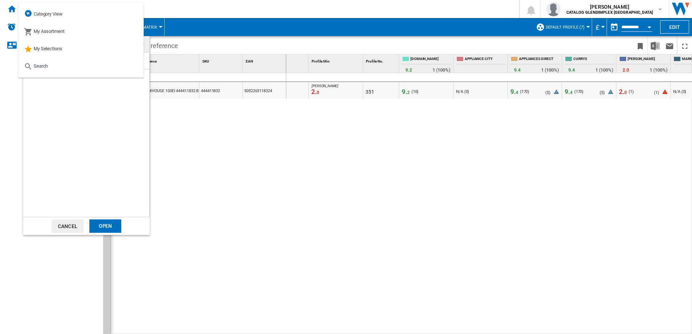
click at [90, 117] on div at bounding box center [86, 134] width 126 height 165
click at [95, 137] on div at bounding box center [86, 134] width 126 height 165
click at [70, 228] on button "Cancel" at bounding box center [68, 226] width 32 height 13
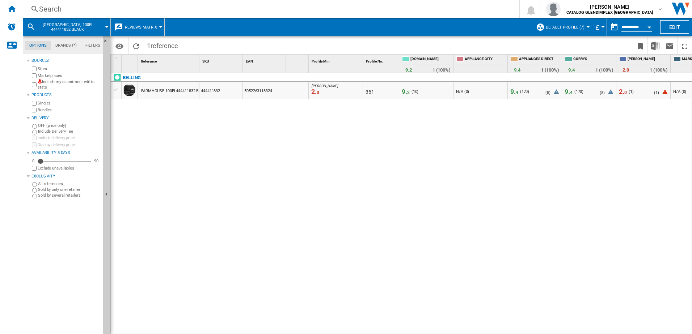
click at [31, 25] on md-icon at bounding box center [31, 26] width 9 height 9
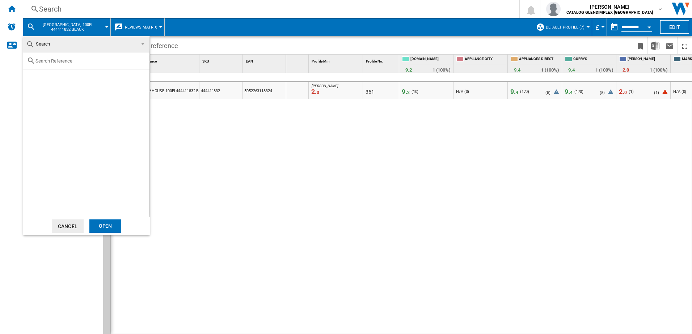
click at [52, 58] on div at bounding box center [86, 60] width 126 height 17
click at [44, 63] on input "text" at bounding box center [90, 60] width 110 height 5
paste input "444411794"
type input "444411794"
click at [34, 79] on div "Select" at bounding box center [32, 77] width 7 height 7
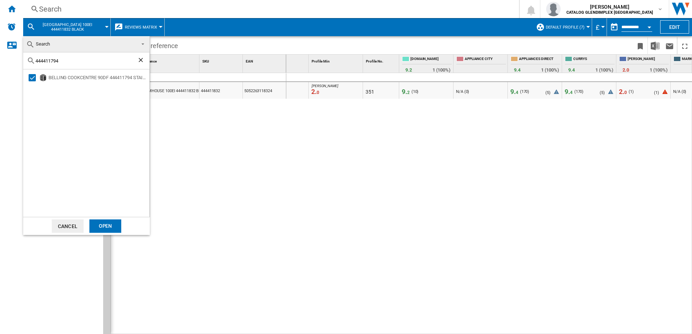
click at [107, 223] on div "Open" at bounding box center [105, 226] width 32 height 13
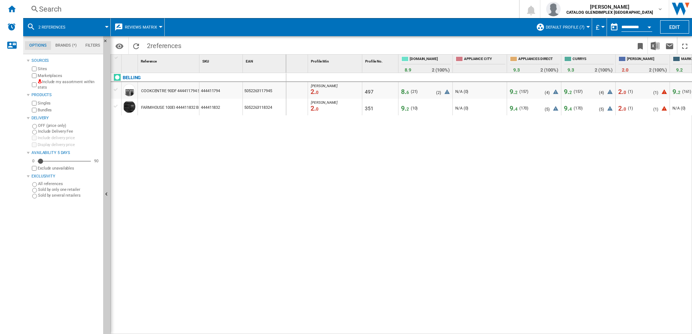
scroll to position [0, 119]
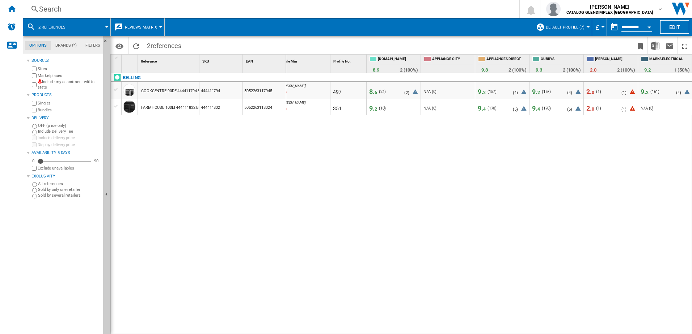
click at [552, 91] on icon at bounding box center [686, 93] width 9 height 9
click at [552, 93] on span "4" at bounding box center [678, 92] width 2 height 5
click at [552, 92] on span "4" at bounding box center [678, 92] width 2 height 5
click at [552, 91] on span "4" at bounding box center [678, 92] width 2 height 5
click at [552, 92] on span "4" at bounding box center [678, 92] width 2 height 5
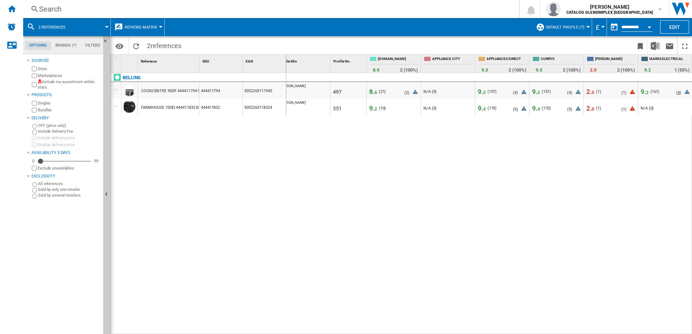
click at [552, 93] on span "4" at bounding box center [678, 92] width 2 height 5
click at [552, 93] on icon at bounding box center [686, 93] width 9 height 9
click at [552, 91] on span "1" at bounding box center [624, 92] width 2 height 5
click at [374, 108] on span "2" at bounding box center [375, 109] width 3 height 5
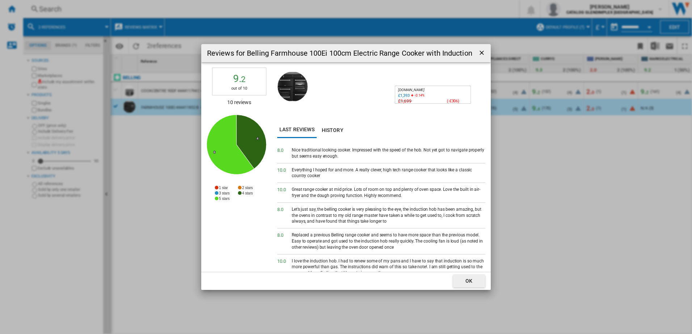
click at [481, 51] on ng-md-icon "getI18NText('BUTTONS.CLOSE_DIALOG')" at bounding box center [482, 53] width 9 height 9
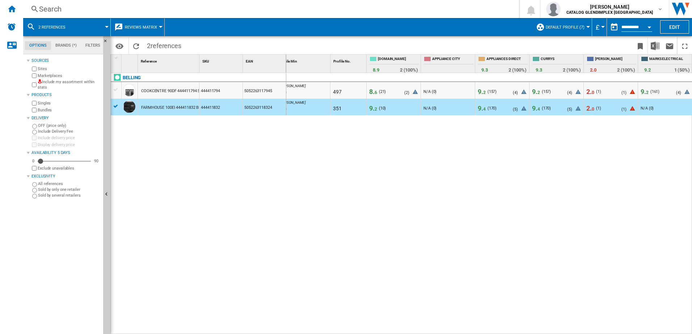
click at [371, 92] on span "8. 6" at bounding box center [373, 92] width 8 height 8
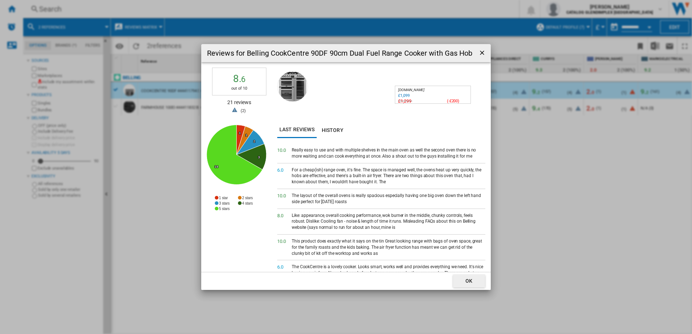
click at [360, 179] on div "For a cheap(ish) range oven, it's fine. The space is managed well, the ovens he…" at bounding box center [389, 176] width 194 height 18
click at [482, 53] on ng-md-icon "getI18NText('BUTTONS.CLOSE_DIALOG')" at bounding box center [482, 53] width 9 height 9
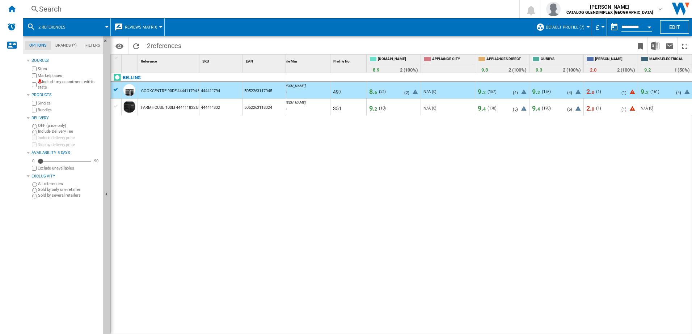
click at [373, 92] on span "8. 6" at bounding box center [373, 92] width 8 height 8
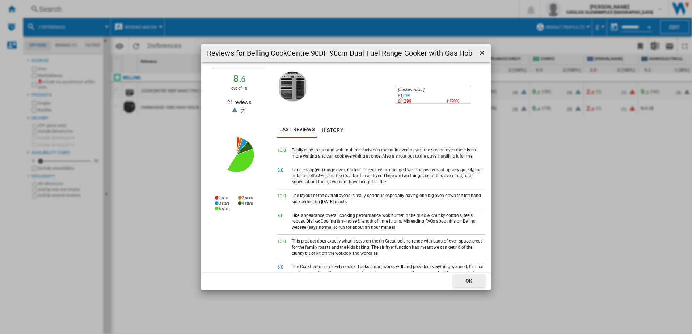
click at [480, 53] on ng-md-icon "getI18NText('BUTTONS.CLOSE_DIALOG')" at bounding box center [482, 53] width 9 height 9
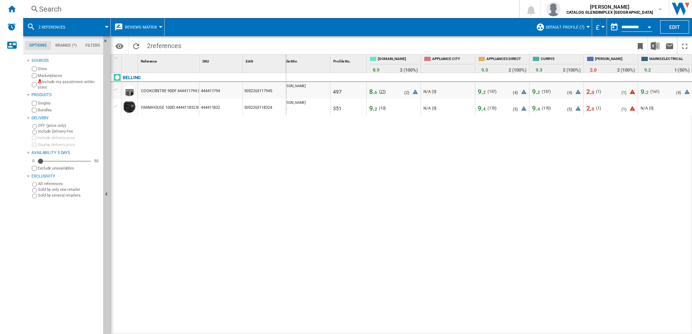
click at [382, 90] on span "21" at bounding box center [382, 91] width 4 height 5
click at [371, 93] on span "8. 6" at bounding box center [373, 92] width 8 height 8
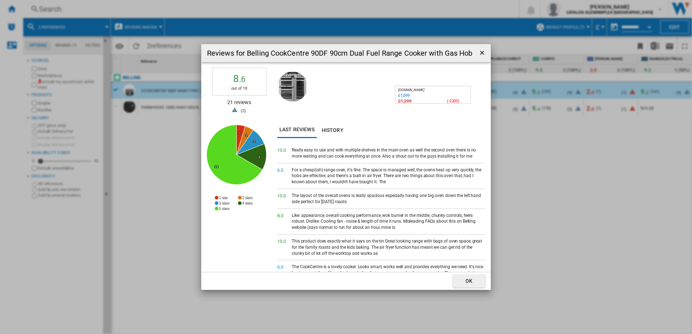
click at [480, 51] on ng-md-icon "getI18NText('BUTTONS.CLOSE_DIALOG')" at bounding box center [482, 53] width 9 height 9
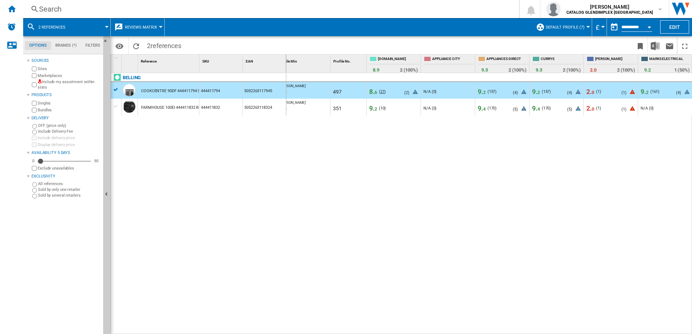
click at [381, 91] on span "21" at bounding box center [382, 91] width 4 height 5
click at [483, 91] on span "2" at bounding box center [484, 92] width 3 height 5
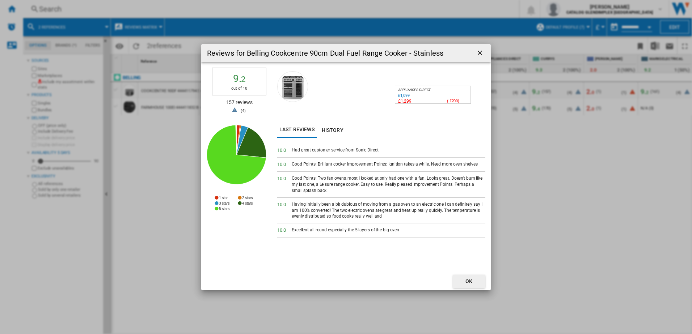
click at [478, 54] on ng-md-icon "getI18NText('BUTTONS.CLOSE_DIALOG')" at bounding box center [480, 53] width 9 height 9
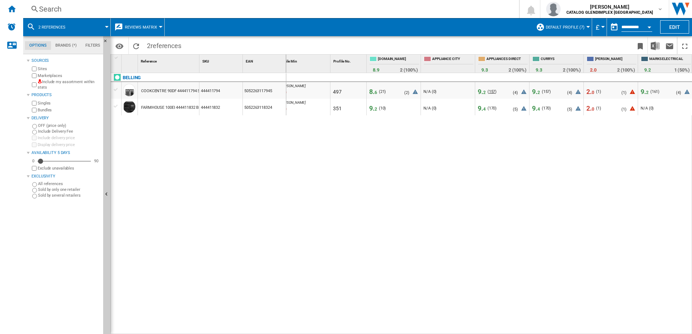
click at [493, 92] on span "157" at bounding box center [492, 91] width 7 height 5
click at [137, 48] on ng-md-icon "Reload" at bounding box center [136, 46] width 9 height 9
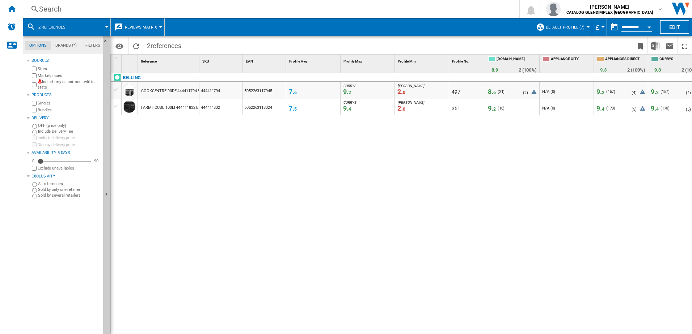
click at [76, 27] on span at bounding box center [91, 27] width 31 height 18
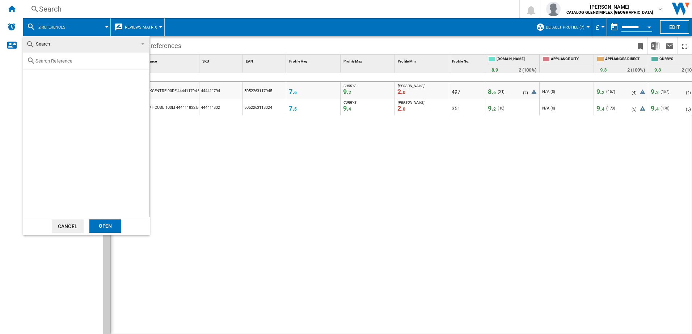
click at [39, 61] on input "text" at bounding box center [90, 60] width 110 height 5
click at [39, 46] on span "Search" at bounding box center [43, 43] width 14 height 5
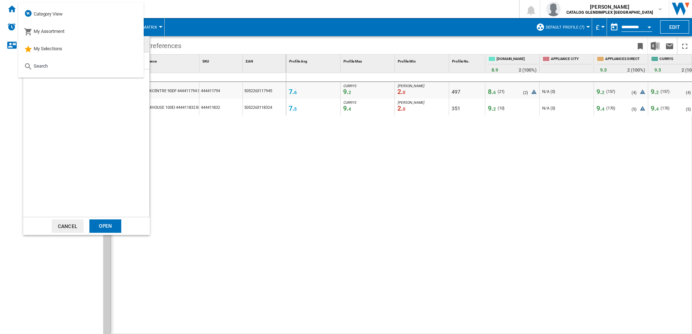
click at [126, 97] on div at bounding box center [86, 134] width 126 height 165
click at [146, 45] on md-select-value "Search" at bounding box center [86, 44] width 126 height 16
click at [142, 44] on md-option "My Selections" at bounding box center [81, 48] width 126 height 17
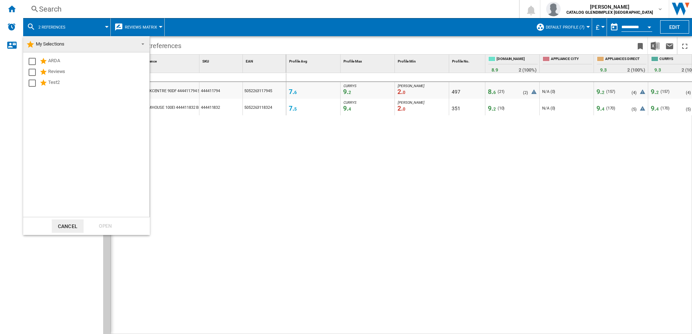
click at [178, 133] on md-backdrop at bounding box center [346, 167] width 692 height 334
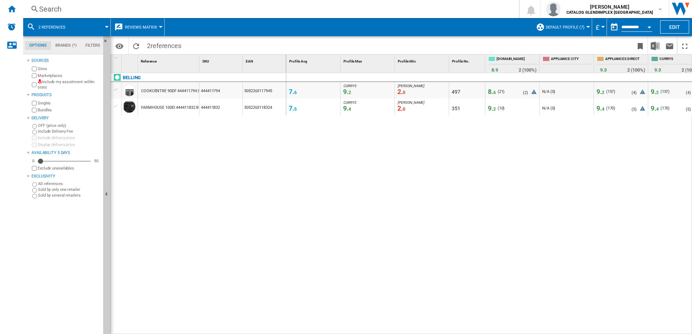
click at [104, 28] on span at bounding box center [91, 27] width 31 height 18
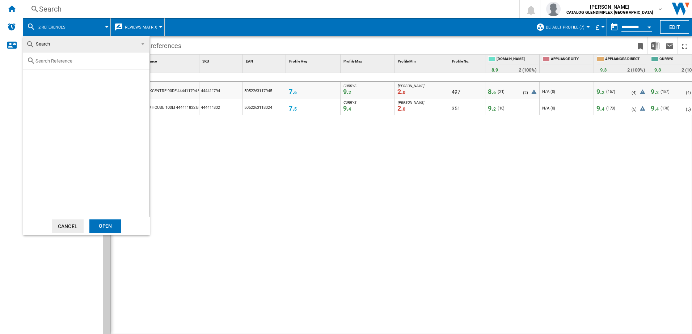
click at [144, 43] on span at bounding box center [140, 43] width 9 height 10
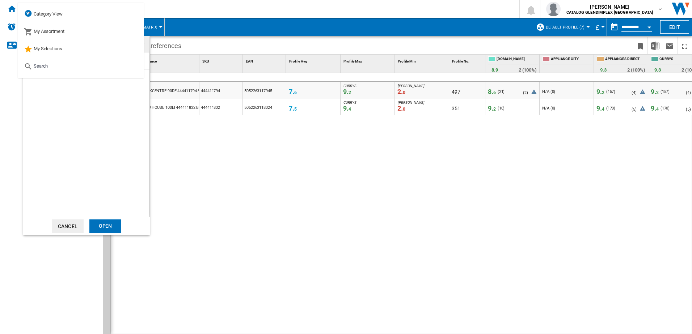
drag, startPoint x: 104, startPoint y: 121, endPoint x: 127, endPoint y: 88, distance: 39.7
click at [105, 121] on div at bounding box center [86, 134] width 126 height 165
click at [56, 51] on div "My Selections" at bounding box center [43, 49] width 38 height 10
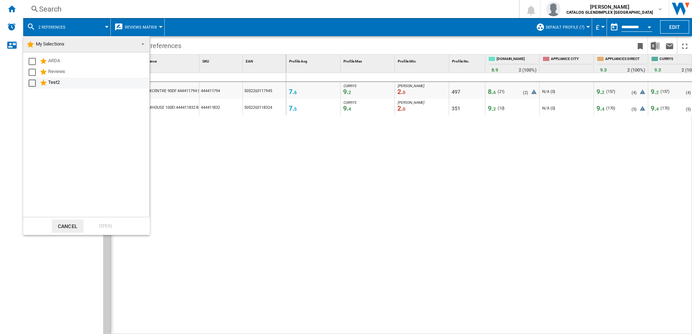
click at [46, 83] on ng-md-icon at bounding box center [43, 83] width 9 height 9
click at [103, 223] on div "Open" at bounding box center [105, 226] width 32 height 13
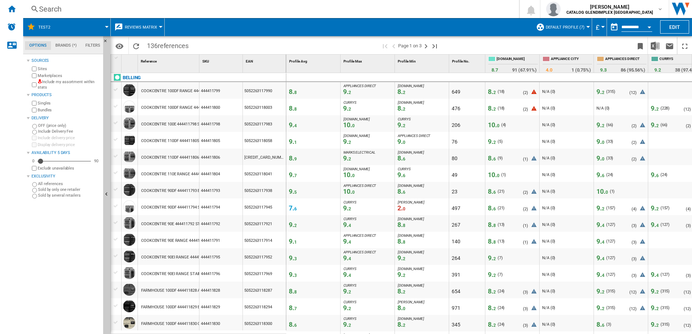
click at [59, 7] on div "Search" at bounding box center [269, 9] width 461 height 10
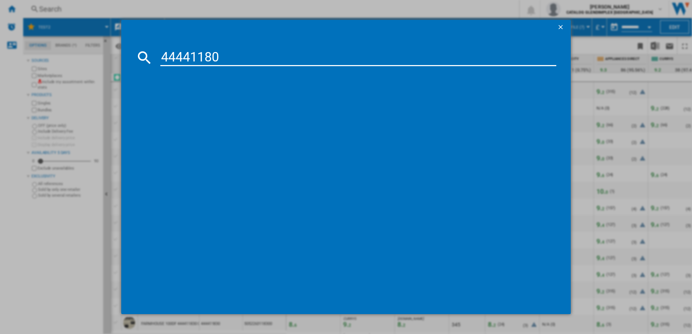
type input "444411804"
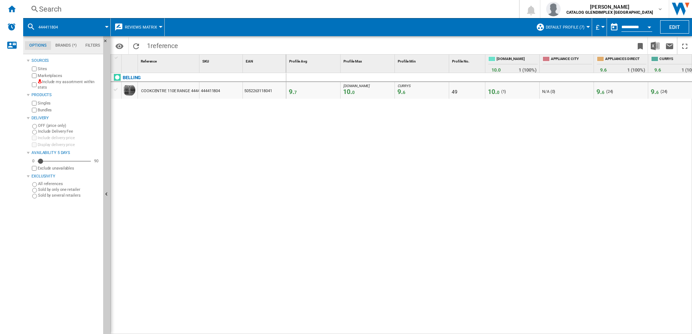
click at [105, 26] on div at bounding box center [107, 27] width 4 height 2
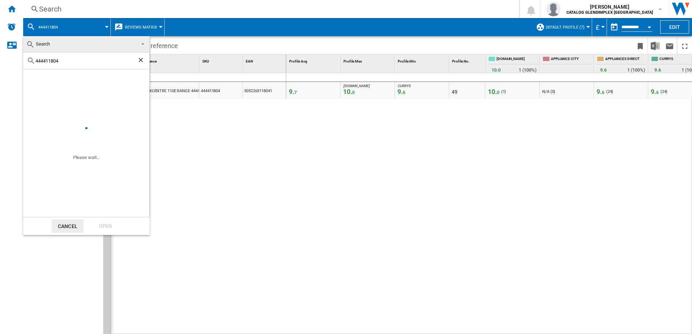
click at [50, 45] on span "Search" at bounding box center [43, 43] width 14 height 5
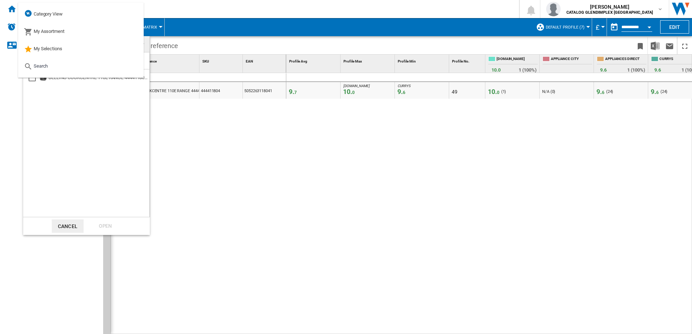
click at [55, 102] on div "BELLING COOKCENTRE 110E RANGE 444411804 STAINLESS STEEL" at bounding box center [86, 143] width 126 height 148
drag, startPoint x: 89, startPoint y: 96, endPoint x: 119, endPoint y: 96, distance: 30.4
click at [89, 96] on div "BELLING COOKCENTRE 110E RANGE 444411804 STAINLESS STEEL" at bounding box center [86, 143] width 126 height 148
click at [104, 195] on div "BELLING COOKCENTRE 110E RANGE 444411804 STAINLESS STEEL" at bounding box center [86, 143] width 126 height 148
click at [208, 152] on md-backdrop at bounding box center [346, 167] width 692 height 334
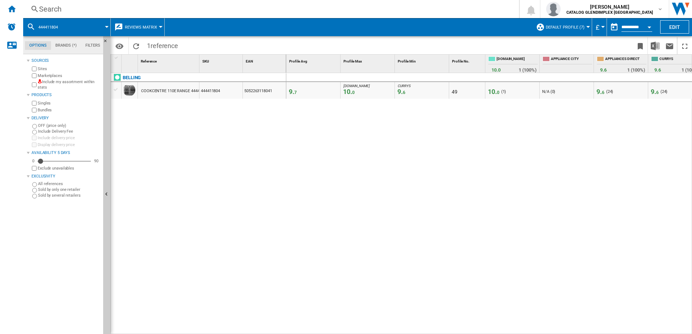
click at [72, 28] on span at bounding box center [87, 27] width 39 height 18
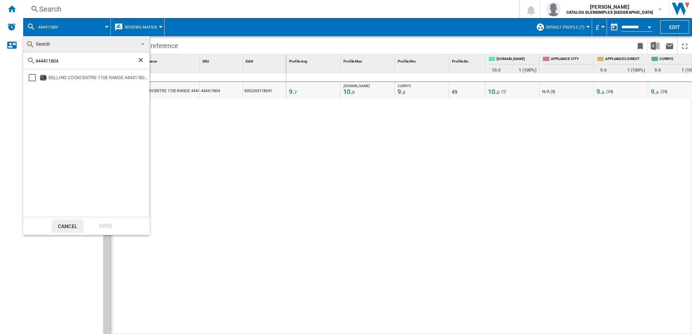
click at [69, 43] on span "Search" at bounding box center [80, 44] width 109 height 10
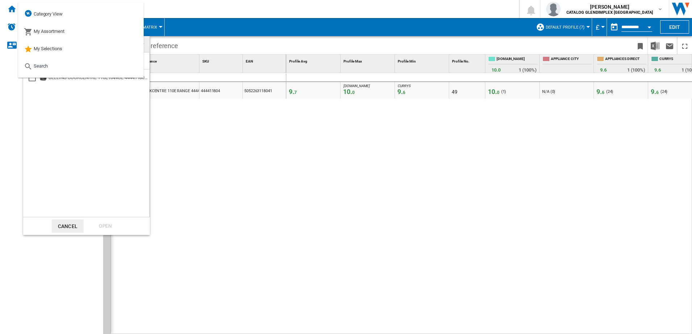
click at [72, 107] on div "BELLING COOKCENTRE 110E RANGE 444411804 STAINLESS STEEL" at bounding box center [86, 143] width 126 height 148
click at [62, 66] on md-option "Search" at bounding box center [81, 66] width 126 height 17
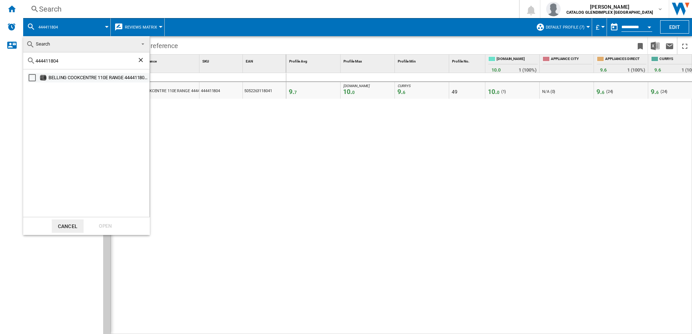
click at [34, 76] on div "Select" at bounding box center [32, 77] width 7 height 7
click at [107, 224] on div "Open" at bounding box center [105, 226] width 32 height 13
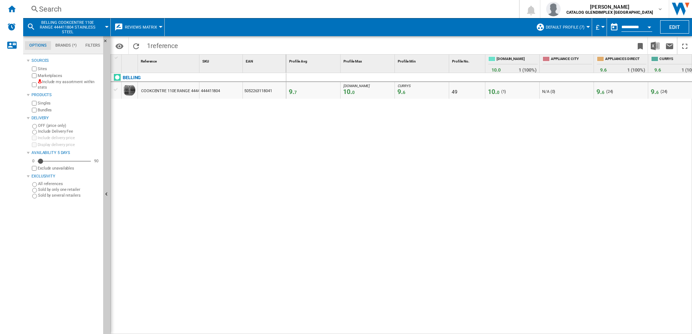
drag, startPoint x: 465, startPoint y: 330, endPoint x: 520, endPoint y: 330, distance: 54.6
click at [520, 256] on div "9. 7 [DOMAIN_NAME] 10. 0 CURRYS 9. 6 49 10. 0 ( 1 ) N/A (0) - N/A (0) 9. 6 ( 24…" at bounding box center [489, 204] width 406 height 262
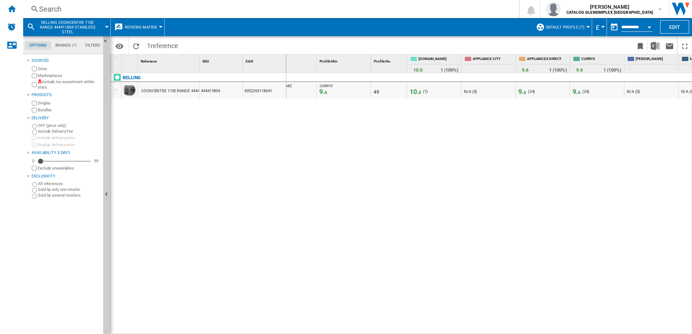
scroll to position [0, 119]
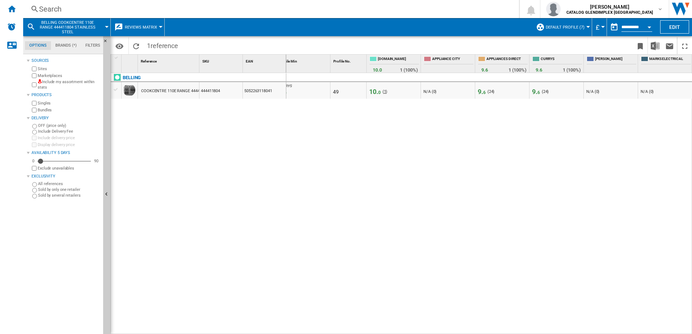
click at [384, 91] on span "1" at bounding box center [385, 91] width 2 height 5
click at [546, 93] on span "24" at bounding box center [545, 91] width 4 height 5
click at [536, 93] on span "9. 6" at bounding box center [536, 92] width 8 height 8
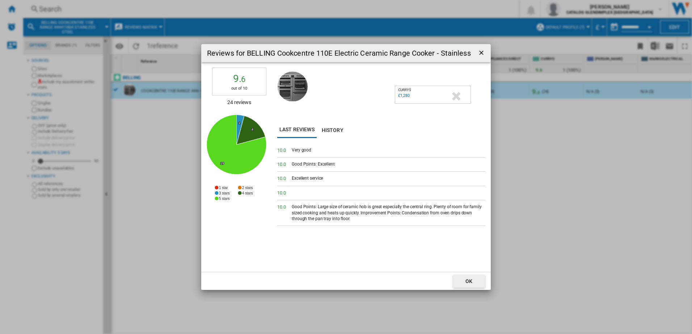
click at [479, 53] on ng-md-icon "getI18NText('BUTTONS.CLOSE_DIALOG')" at bounding box center [482, 53] width 9 height 9
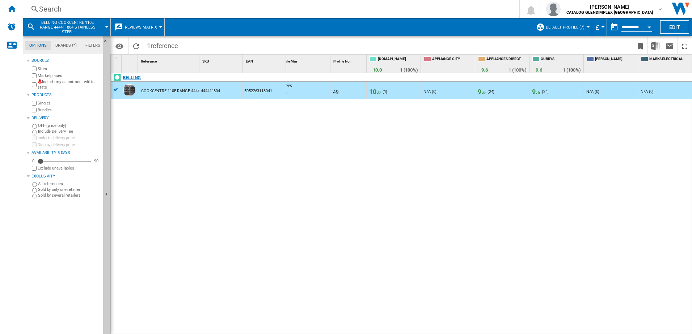
click at [115, 89] on div "BELLING" at bounding box center [199, 81] width 175 height 17
click at [116, 88] on div "BELLING" at bounding box center [199, 81] width 175 height 17
click at [96, 24] on span "BELLING COOKCENTRE 110E RANGE 444411804 STAINLESS STEEL" at bounding box center [67, 27] width 58 height 14
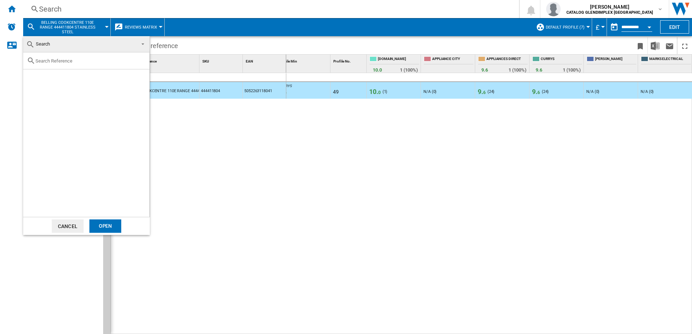
click at [52, 44] on span "Search" at bounding box center [80, 44] width 109 height 10
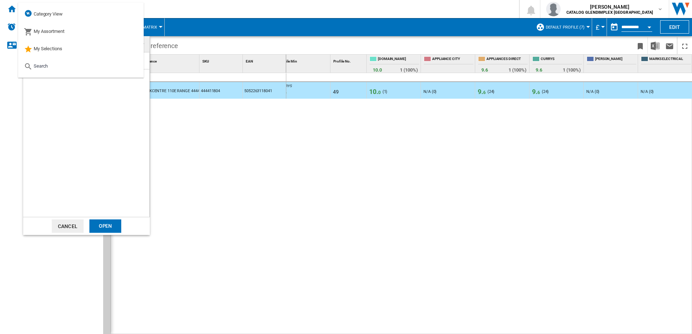
click at [74, 101] on div at bounding box center [86, 134] width 126 height 165
click at [114, 110] on div at bounding box center [86, 134] width 126 height 165
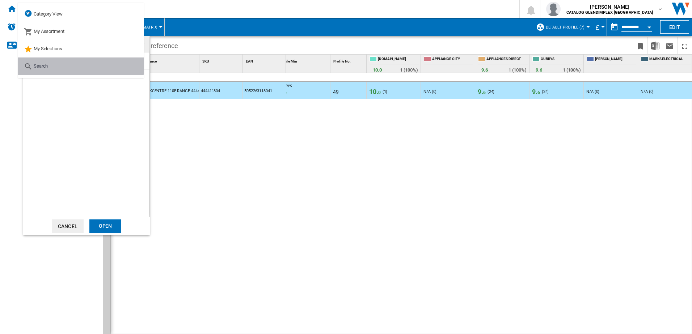
click at [72, 65] on md-option "Search" at bounding box center [81, 66] width 126 height 17
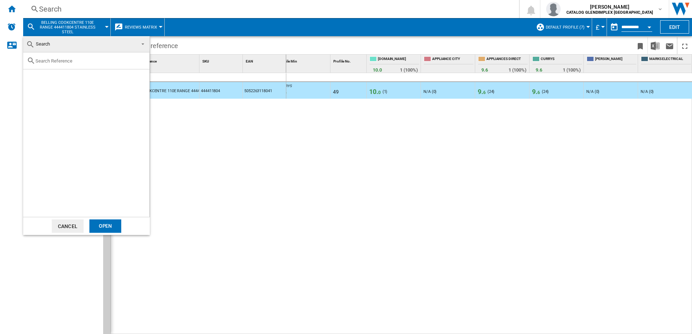
click at [59, 62] on input "text" at bounding box center [90, 60] width 110 height 5
type input "444411827"
click at [33, 80] on div "Select" at bounding box center [32, 77] width 7 height 7
click at [103, 225] on div "Open" at bounding box center [105, 226] width 32 height 13
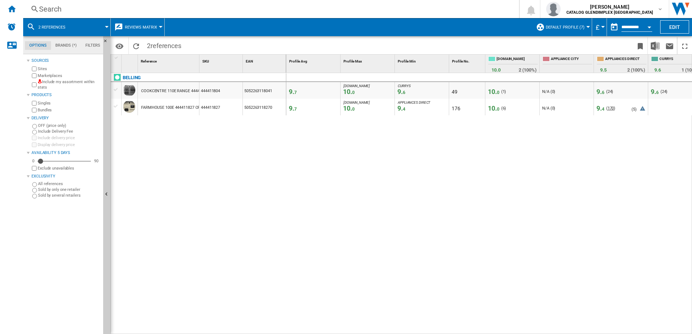
click at [552, 108] on span "170" at bounding box center [610, 108] width 7 height 5
click at [503, 108] on span "6" at bounding box center [504, 108] width 2 height 5
click at [68, 11] on div "Search" at bounding box center [269, 9] width 461 height 10
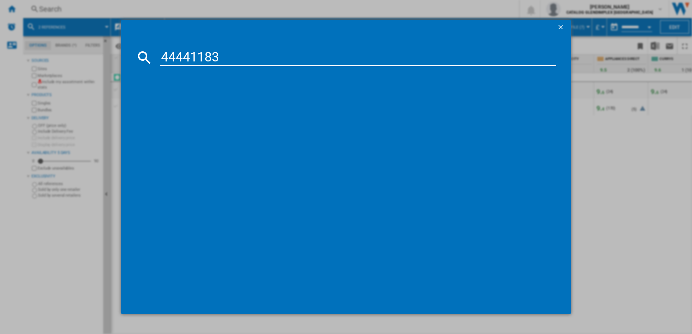
type input "444411835"
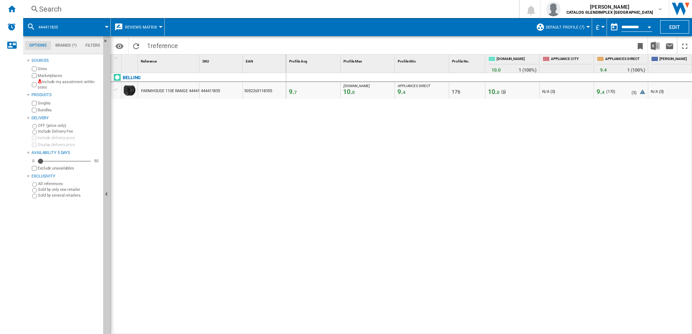
click at [503, 92] on span "6" at bounding box center [504, 91] width 2 height 5
click at [95, 27] on span at bounding box center [87, 27] width 39 height 18
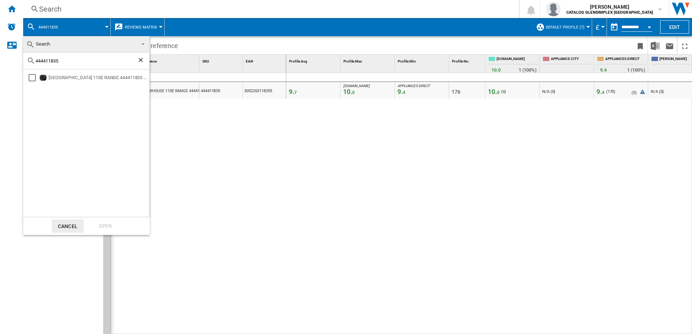
click at [139, 59] on ng-md-icon "Clear search" at bounding box center [141, 60] width 9 height 9
click at [71, 62] on input "text" at bounding box center [90, 60] width 110 height 5
type input "444411807"
click at [30, 77] on div "Select" at bounding box center [32, 77] width 7 height 7
click at [98, 227] on div "Open" at bounding box center [105, 226] width 32 height 13
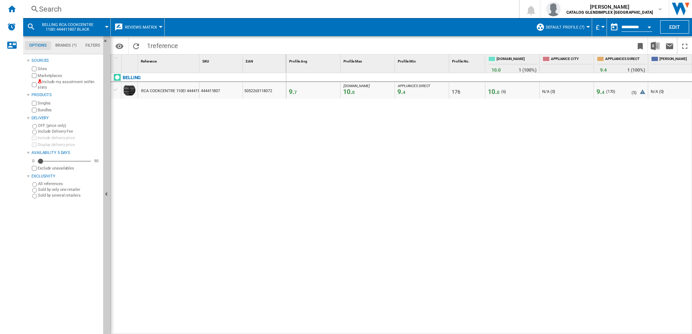
click at [499, 92] on div "10. 0" at bounding box center [494, 91] width 14 height 7
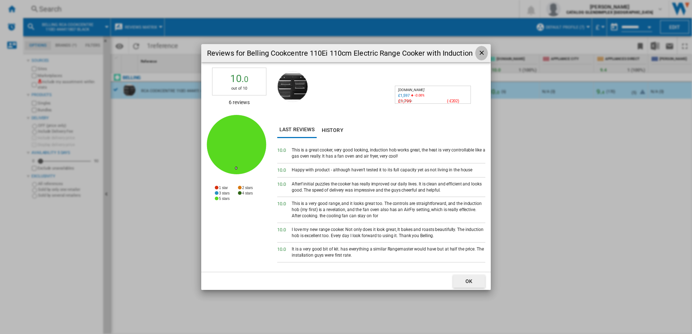
click at [483, 53] on ng-md-icon "getI18NText('BUTTONS.CLOSE_DIALOG')" at bounding box center [482, 53] width 9 height 9
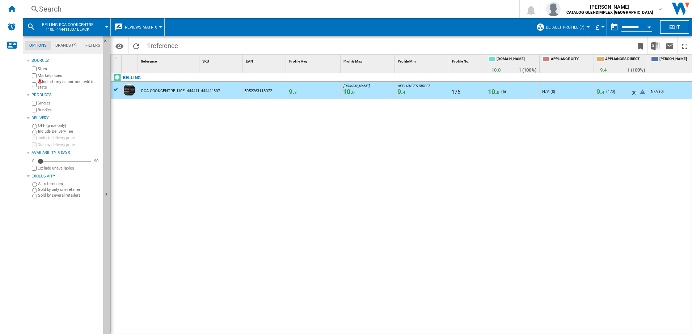
click at [52, 8] on div "Search" at bounding box center [269, 9] width 461 height 10
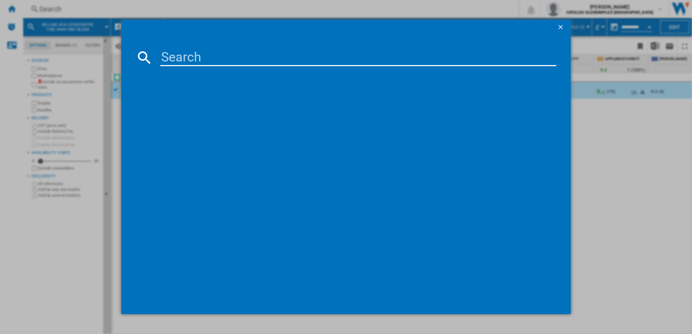
click at [195, 57] on input at bounding box center [358, 57] width 396 height 17
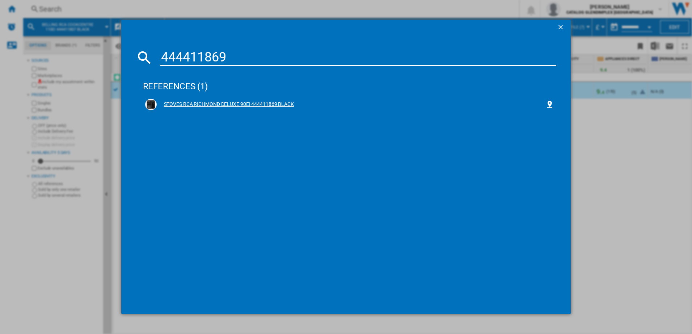
type input "444411869"
click at [196, 104] on div "STOVES RCA RICHMOND DELUXE 90EI 444411869 BLACK" at bounding box center [351, 104] width 389 height 7
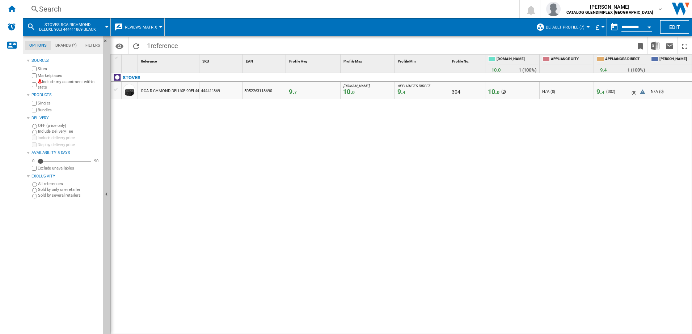
click at [503, 93] on span "2" at bounding box center [504, 91] width 2 height 5
click at [47, 8] on div "Search" at bounding box center [269, 9] width 461 height 10
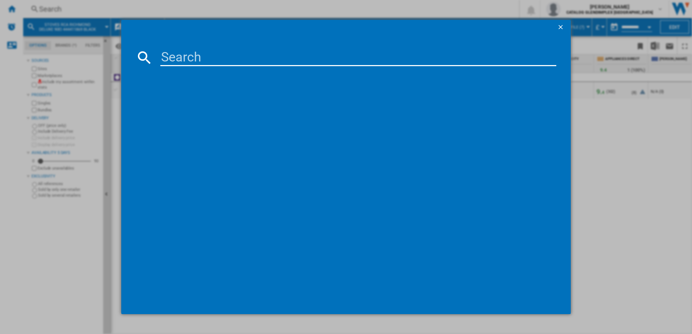
click at [171, 60] on input at bounding box center [358, 57] width 396 height 17
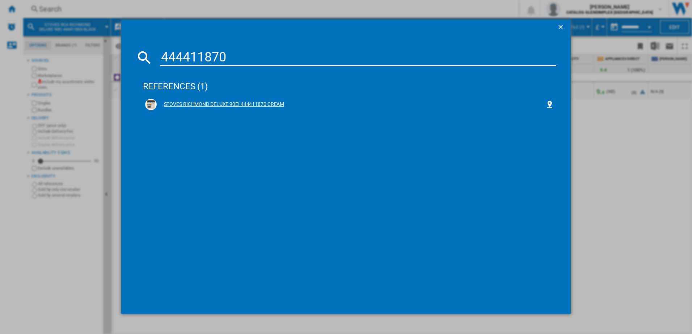
type input "444411870"
click at [219, 104] on div "STOVES RICHMOND DELUXE 90EI 444411870 CREAM" at bounding box center [351, 104] width 389 height 7
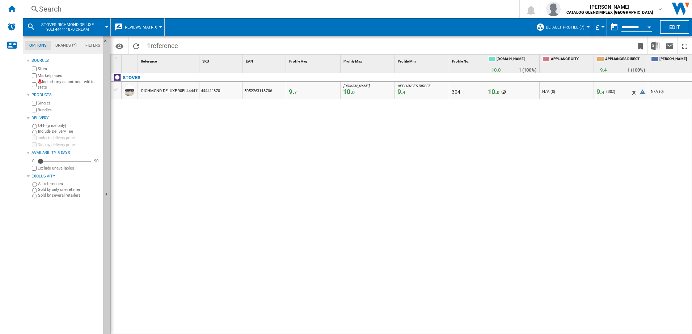
click at [503, 92] on span "2" at bounding box center [504, 91] width 2 height 5
click at [57, 7] on div "Search" at bounding box center [269, 9] width 461 height 10
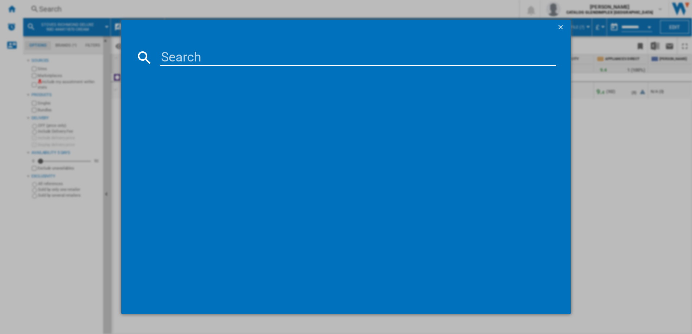
click at [168, 54] on input at bounding box center [358, 57] width 396 height 17
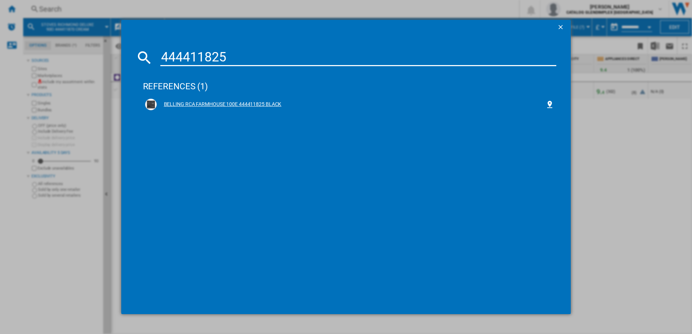
type input "444411825"
click at [257, 105] on div "BELLING RCA FARMHOUSE 100E 444411825 BLACK" at bounding box center [351, 104] width 389 height 7
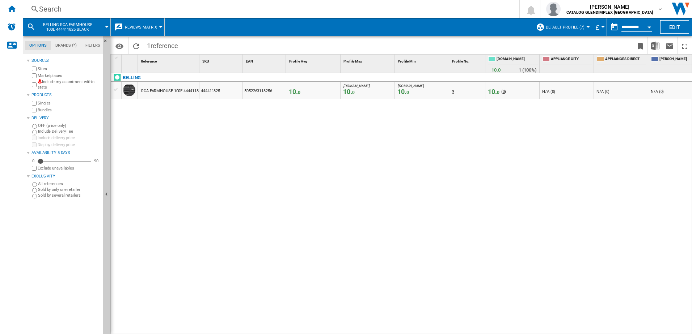
click at [503, 92] on span "3" at bounding box center [504, 91] width 2 height 5
click at [104, 27] on div "BELLING RCA FARMHOUSE 100E 444411825 BLACK" at bounding box center [67, 27] width 80 height 18
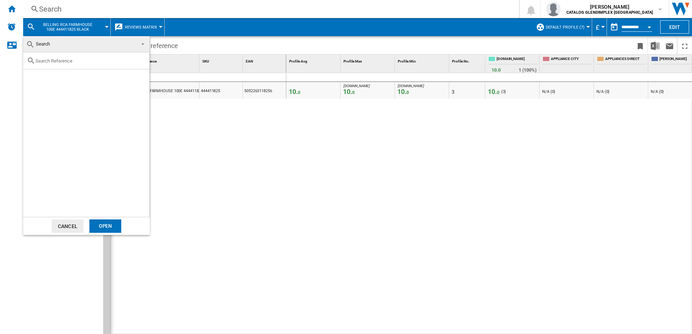
click at [48, 46] on span "Search" at bounding box center [43, 43] width 14 height 5
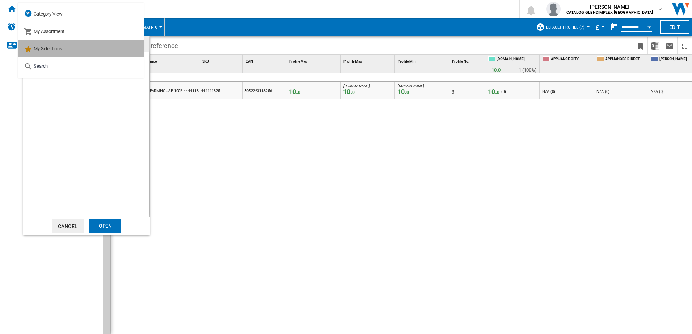
click at [50, 48] on span "My Selections" at bounding box center [48, 48] width 29 height 5
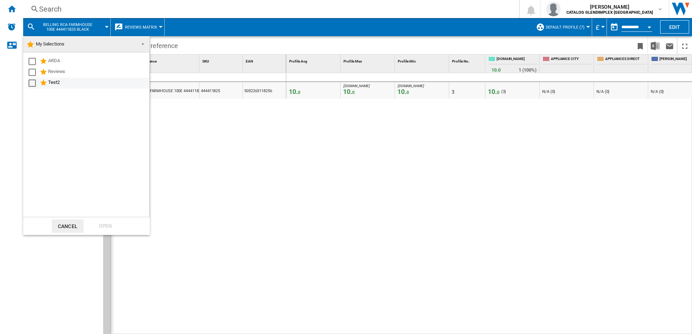
click at [50, 83] on div "Test2" at bounding box center [98, 83] width 100 height 9
drag, startPoint x: 107, startPoint y: 224, endPoint x: 148, endPoint y: 224, distance: 40.9
click at [107, 225] on div "Open" at bounding box center [105, 226] width 32 height 13
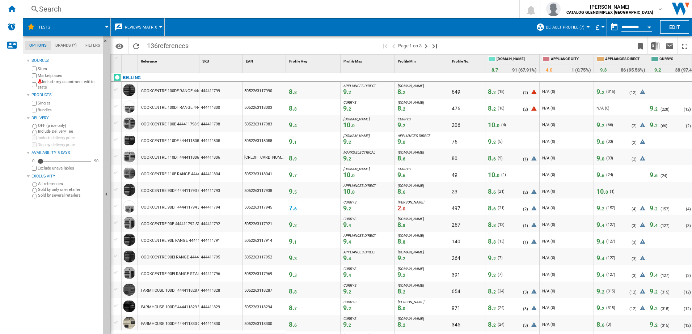
click at [552, 26] on div "Open calendar" at bounding box center [649, 27] width 4 height 2
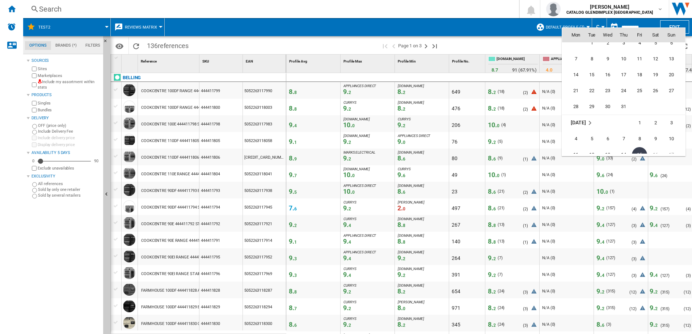
scroll to position [3343, 0]
click at [552, 111] on span "15" at bounding box center [591, 111] width 14 height 14
type input "**********"
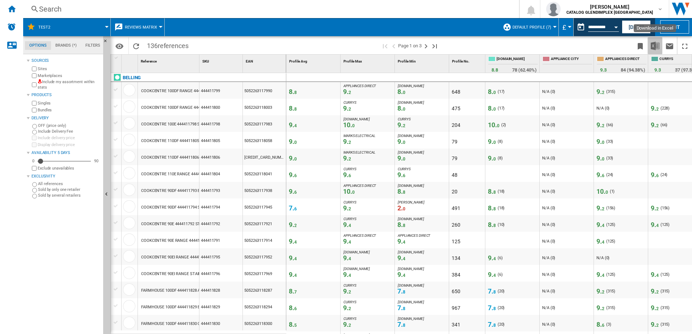
click at [552, 48] on img "Download in Excel" at bounding box center [654, 46] width 9 height 9
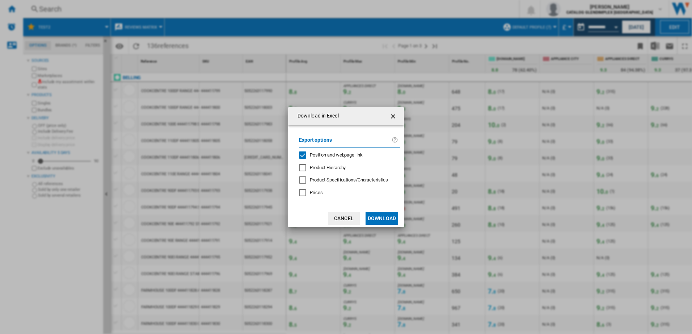
click at [379, 217] on button "Download" at bounding box center [381, 218] width 33 height 13
